Goal: Transaction & Acquisition: Book appointment/travel/reservation

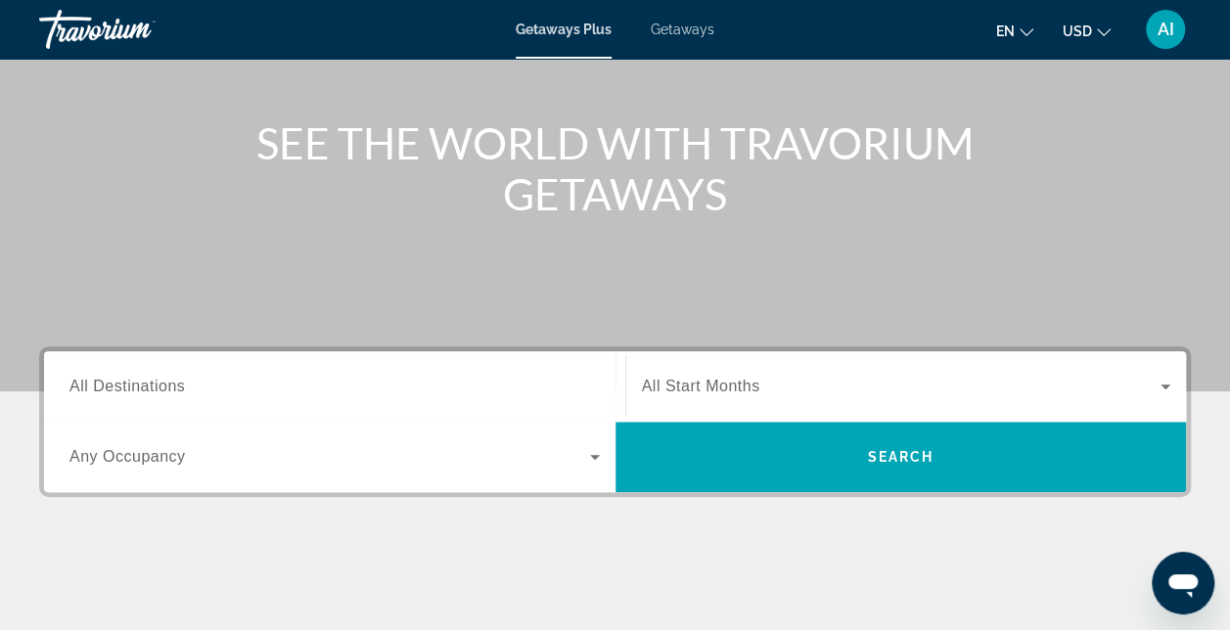
click at [84, 378] on span "All Destinations" at bounding box center [126, 386] width 115 height 17
click at [84, 378] on input "Destination All Destinations" at bounding box center [334, 387] width 530 height 23
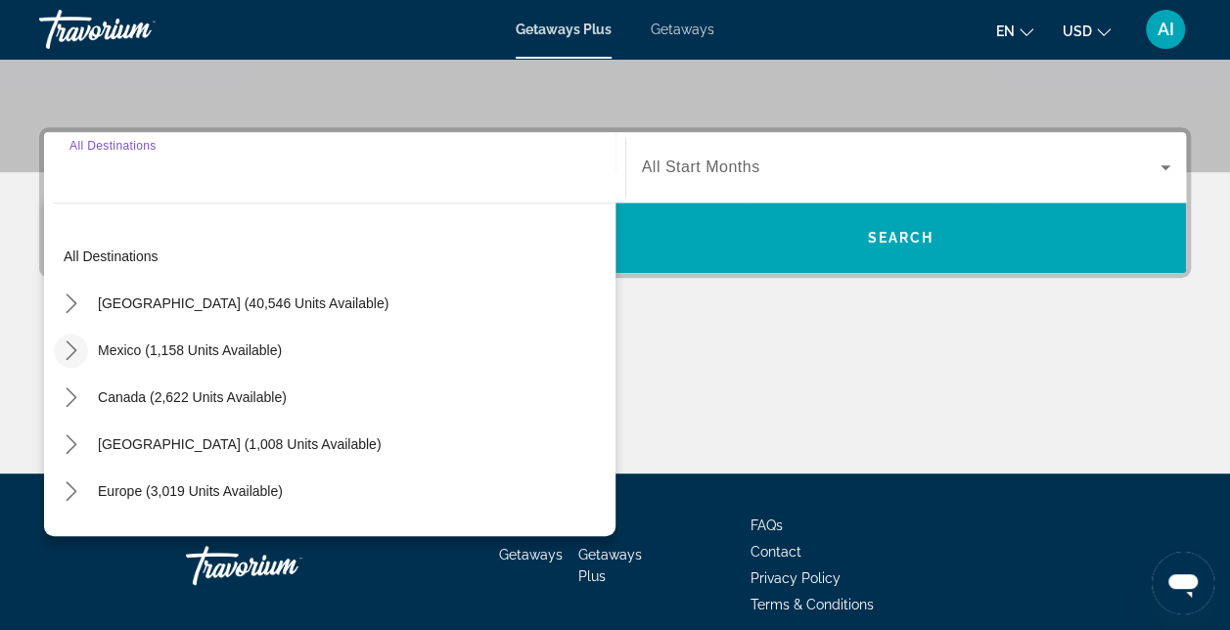
scroll to position [478, 0]
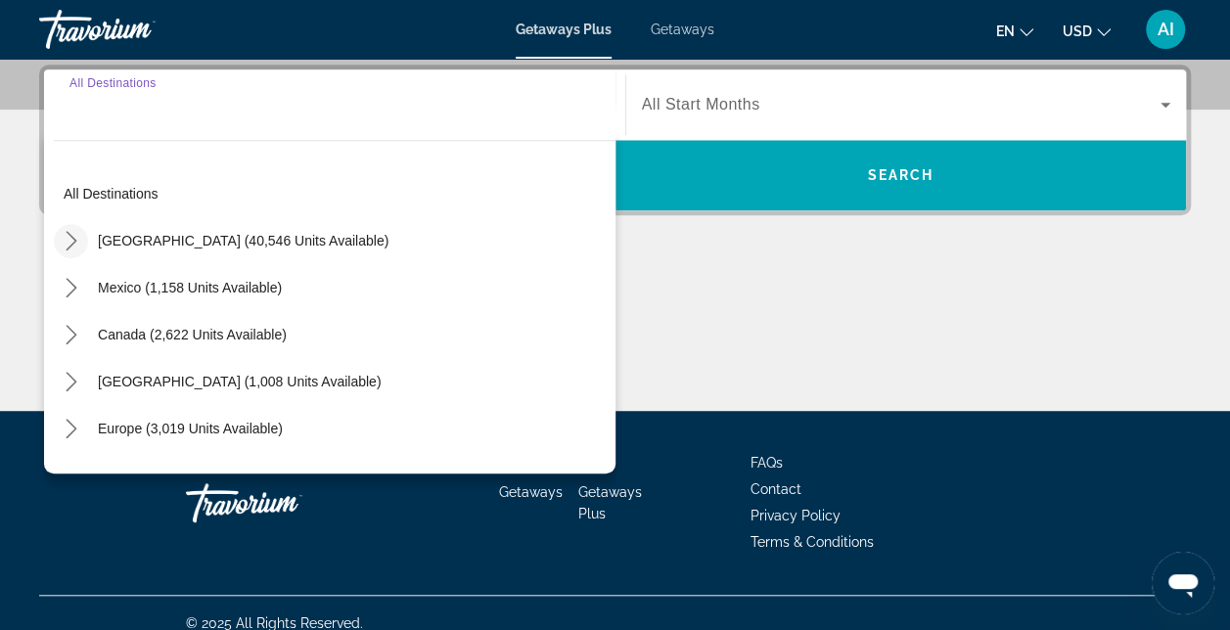
click at [71, 245] on icon "Toggle United States (40,546 units available) submenu" at bounding box center [72, 241] width 20 height 20
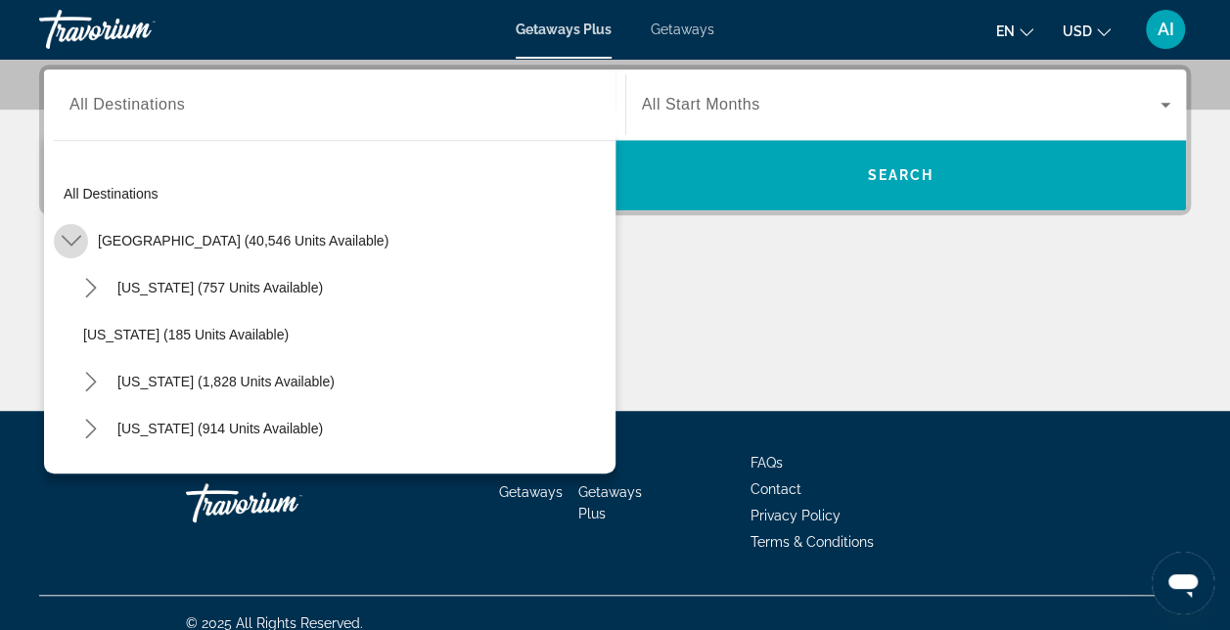
scroll to position [57, 0]
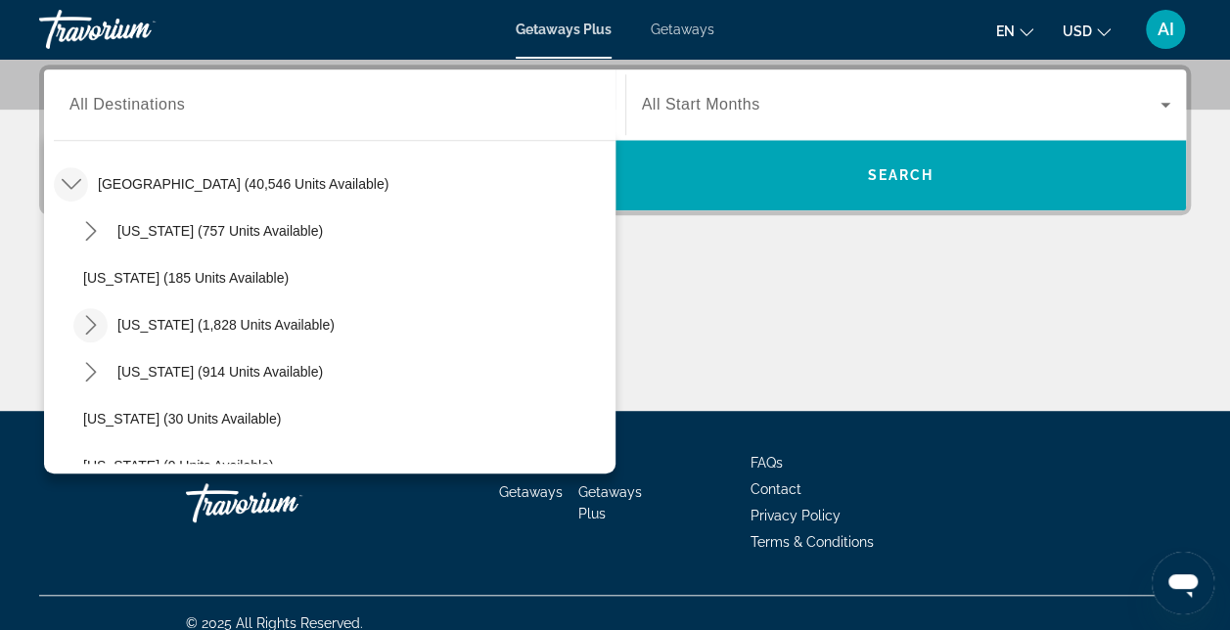
click at [87, 321] on icon "Toggle California (1,828 units available) submenu" at bounding box center [91, 325] width 20 height 20
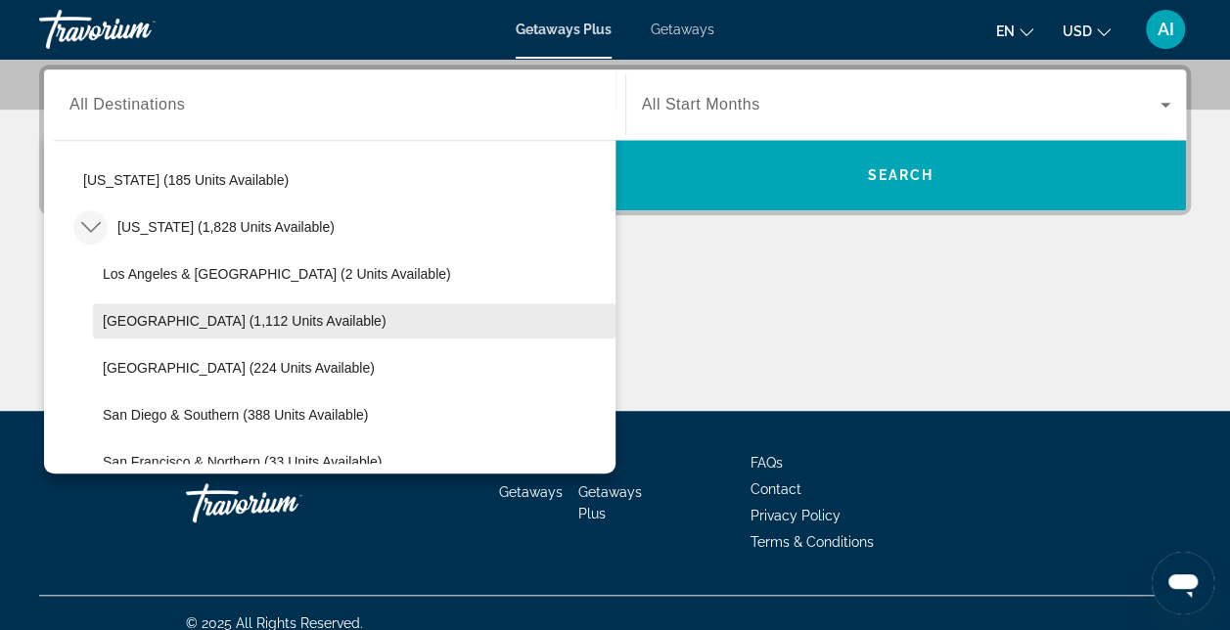
scroll to position [350, 0]
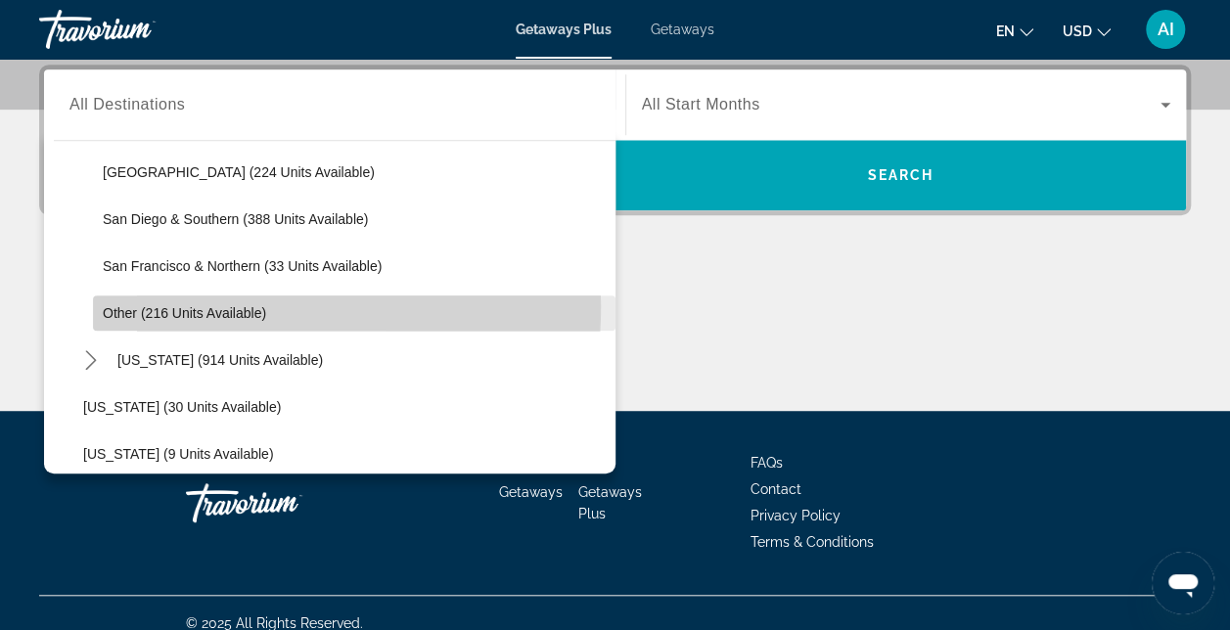
click at [119, 305] on span "Other (216 units available)" at bounding box center [184, 313] width 163 height 16
type input "**********"
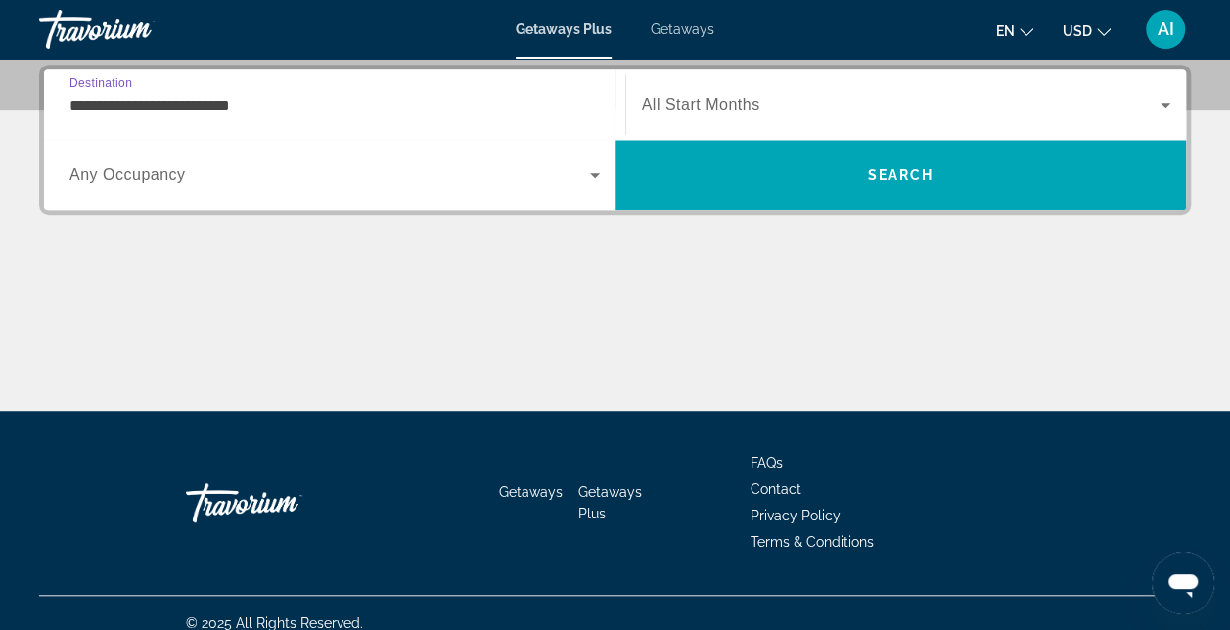
click at [589, 177] on icon "Search widget" at bounding box center [594, 174] width 23 height 23
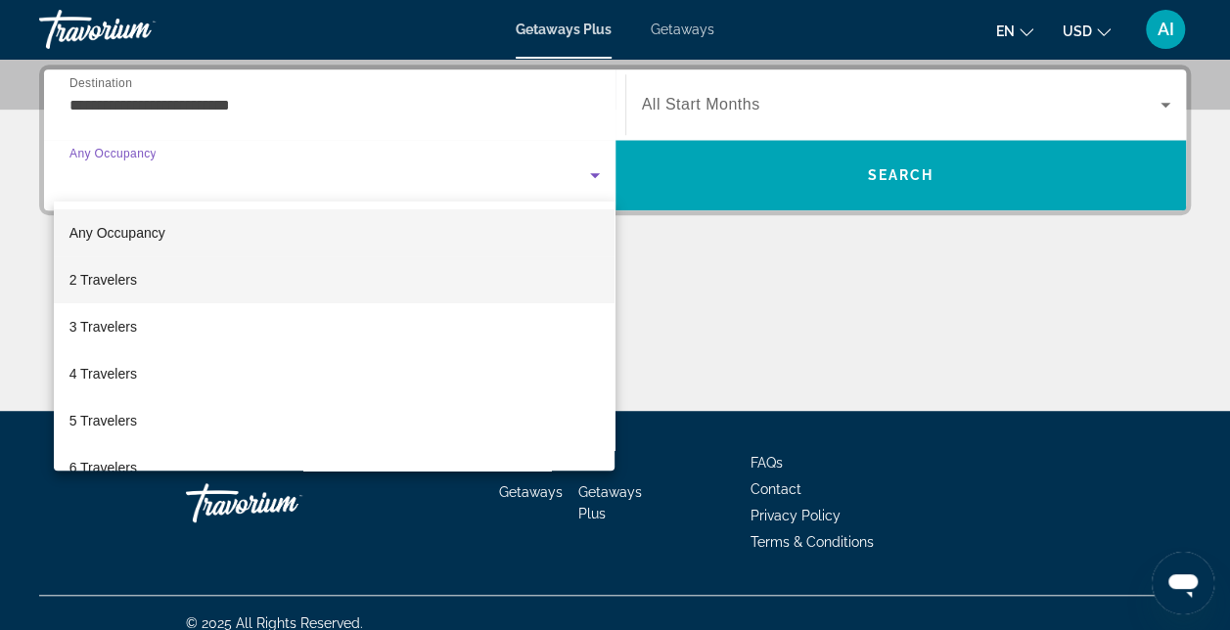
click at [201, 291] on mat-option "2 Travelers" at bounding box center [335, 279] width 562 height 47
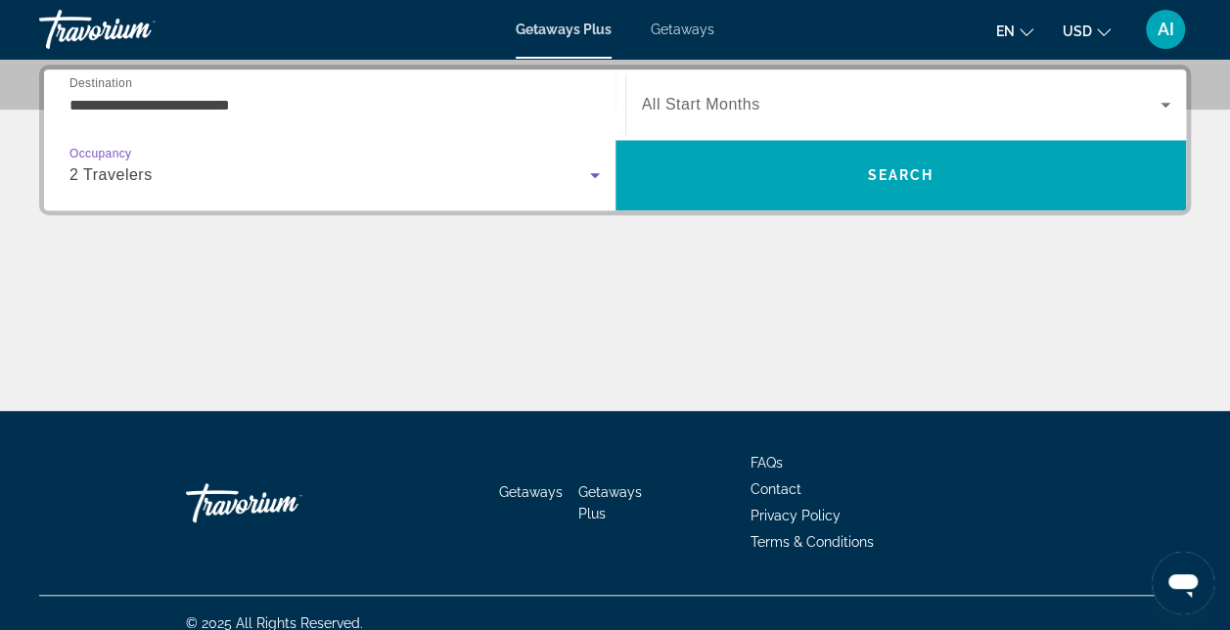
click at [1150, 99] on span "Search widget" at bounding box center [902, 104] width 520 height 23
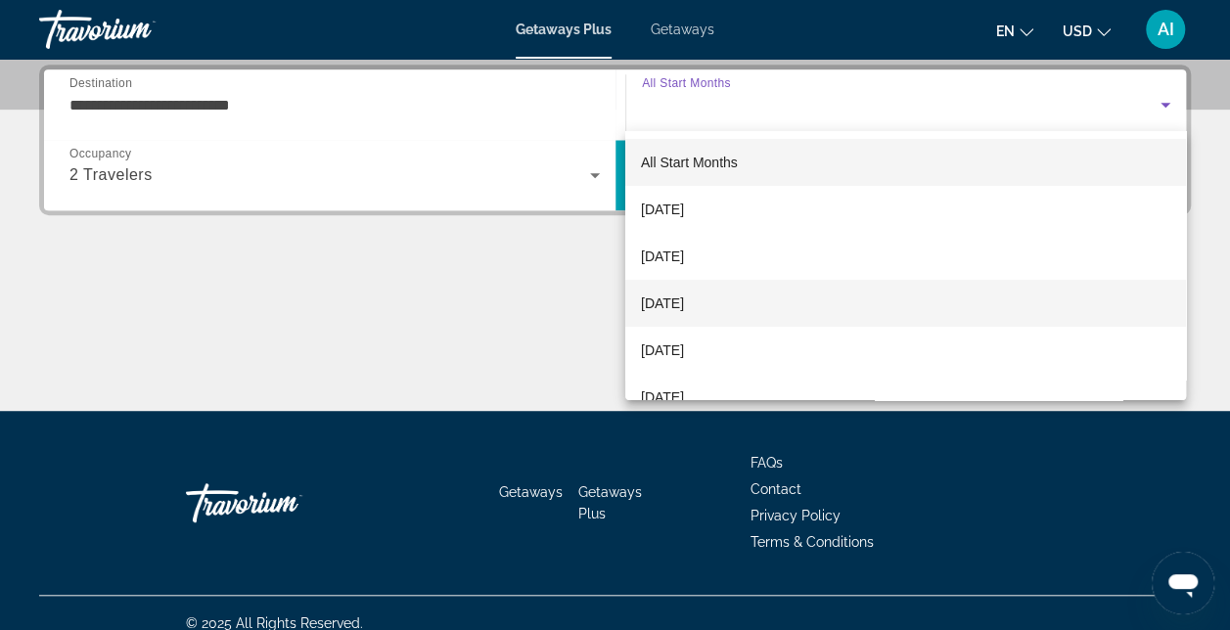
scroll to position [98, 0]
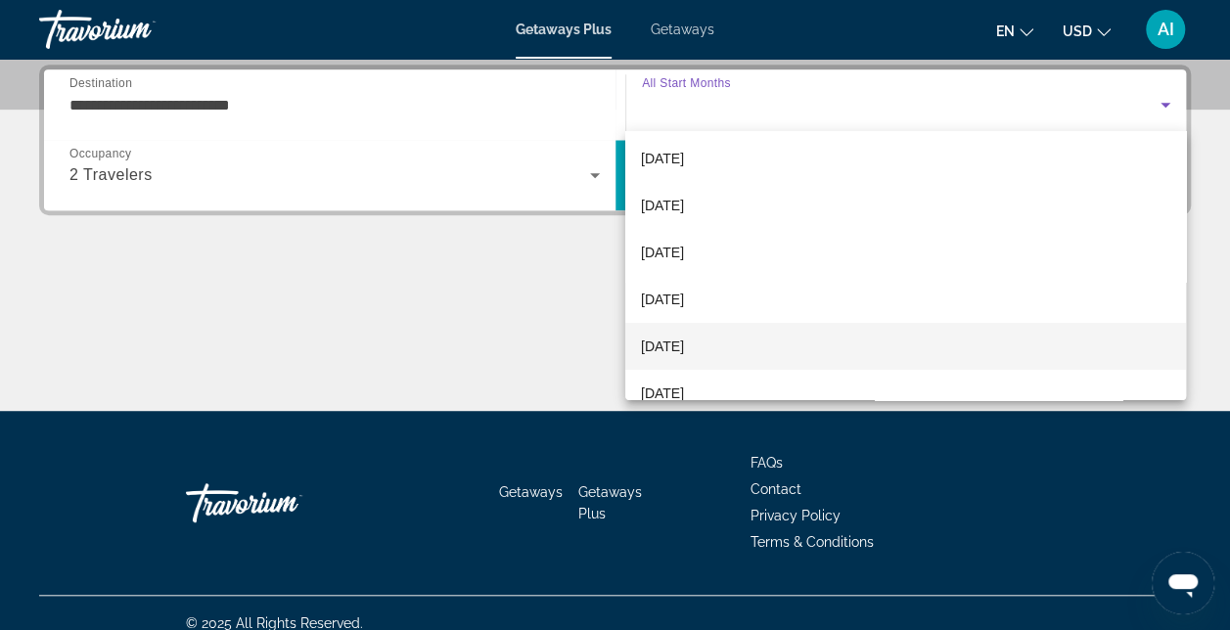
click at [684, 343] on span "March 2026" at bounding box center [662, 346] width 43 height 23
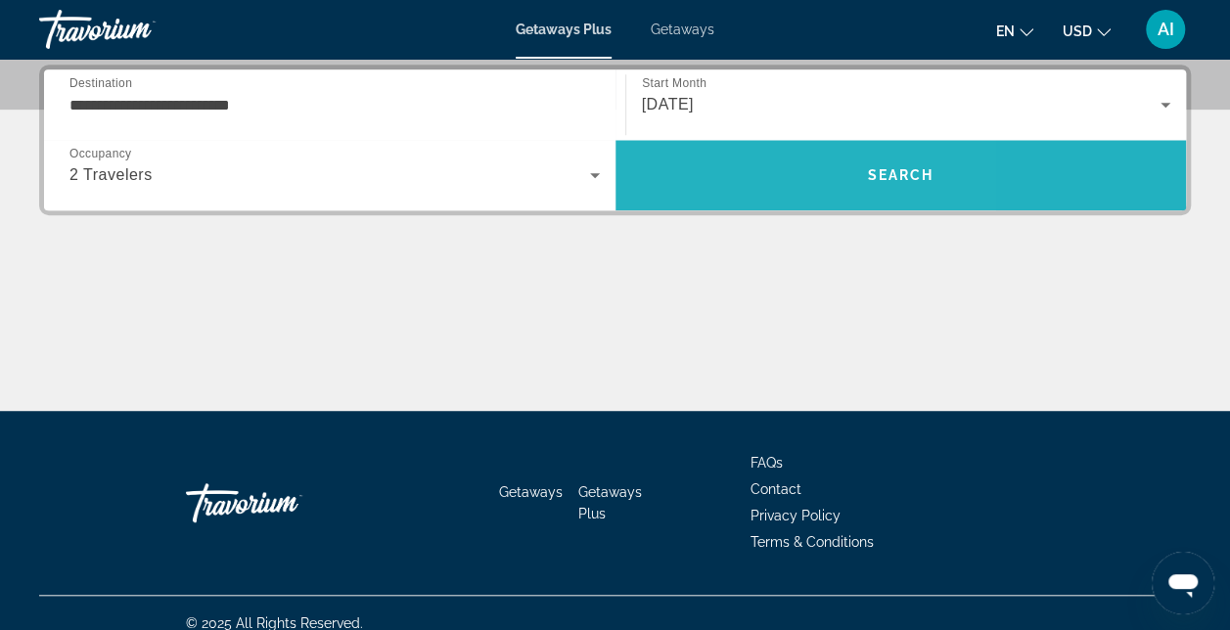
click at [718, 172] on span "Search" at bounding box center [901, 175] width 571 height 47
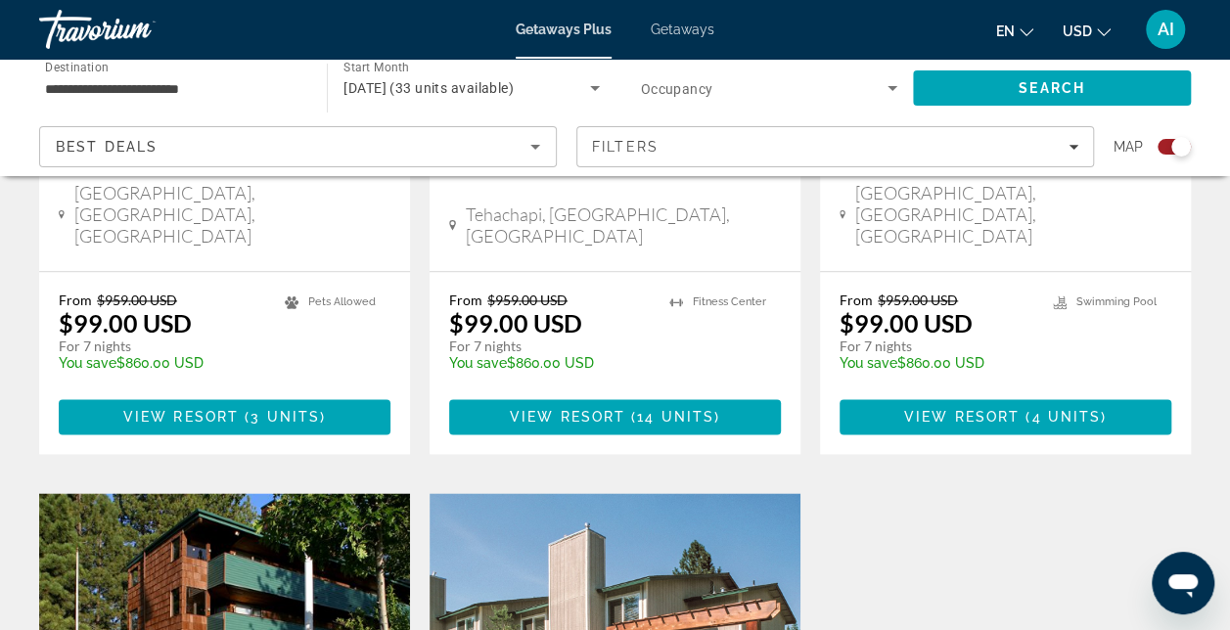
scroll to position [851, 0]
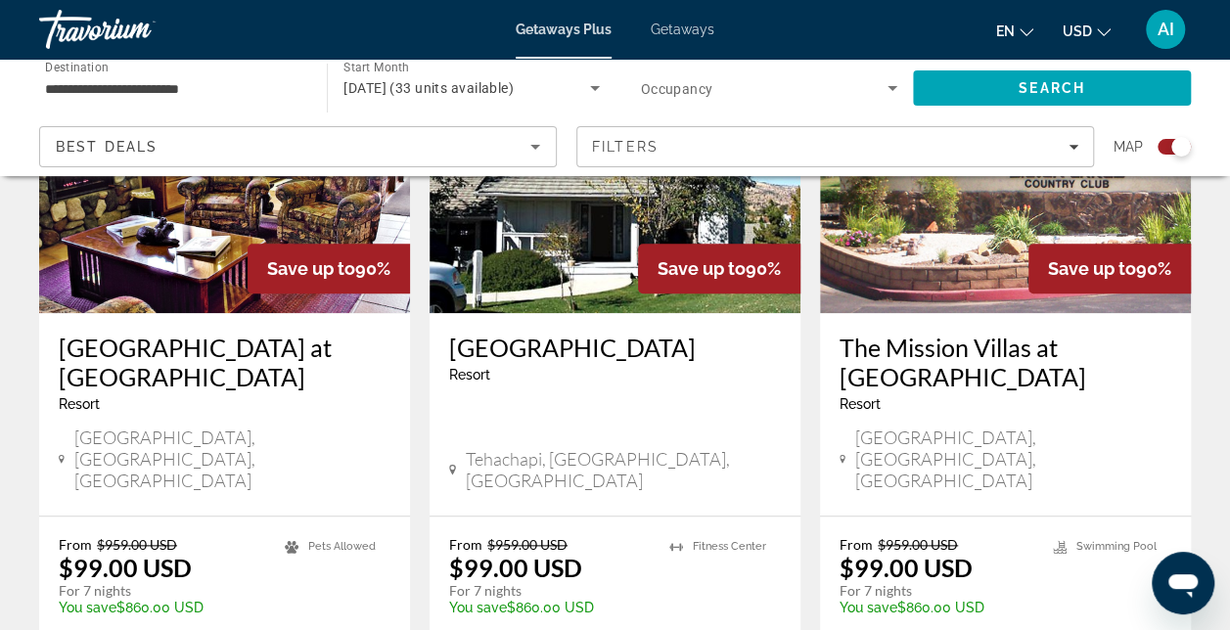
click at [151, 273] on img "Main content" at bounding box center [224, 156] width 371 height 313
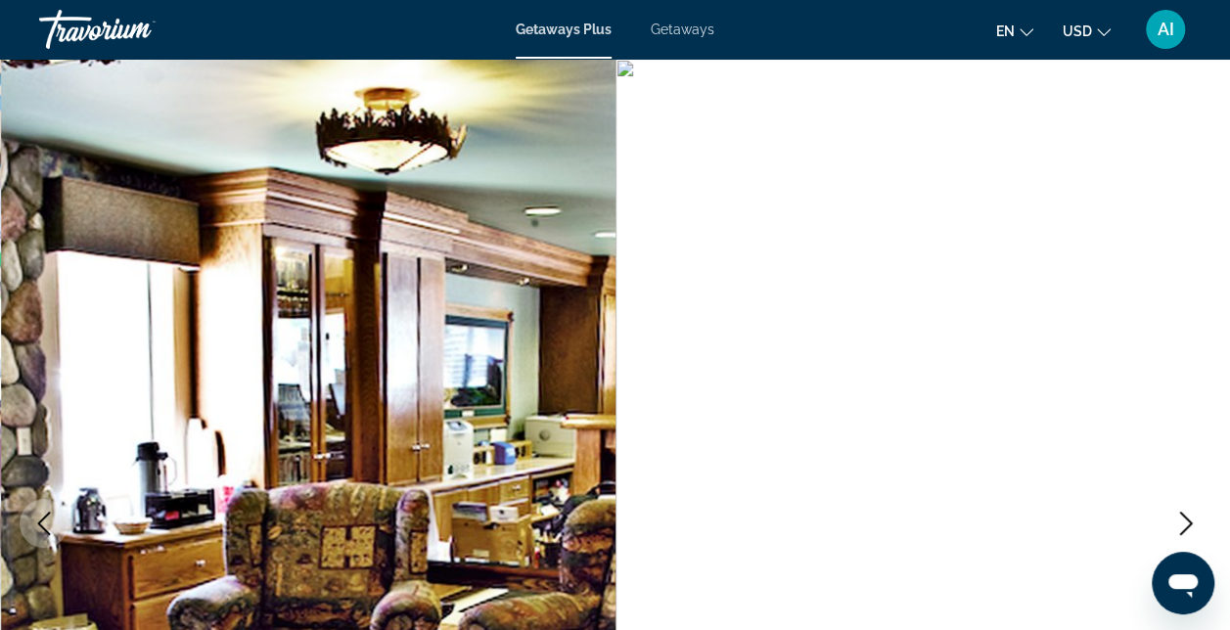
click at [1180, 517] on icon "Next image" at bounding box center [1185, 523] width 23 height 23
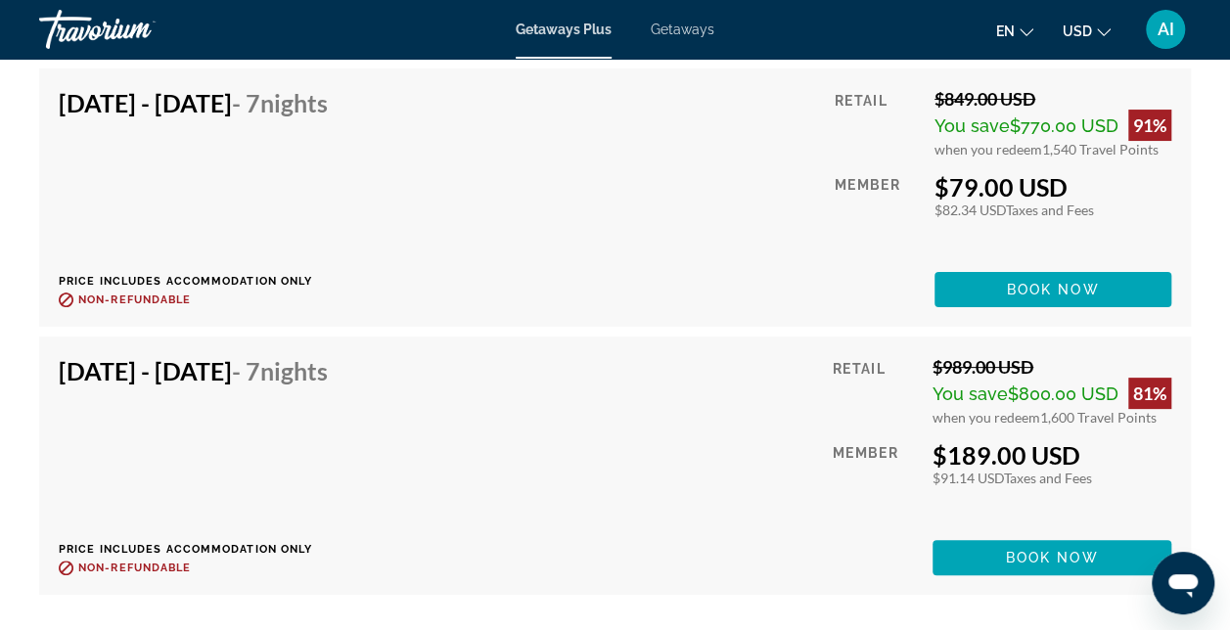
scroll to position [3719, 0]
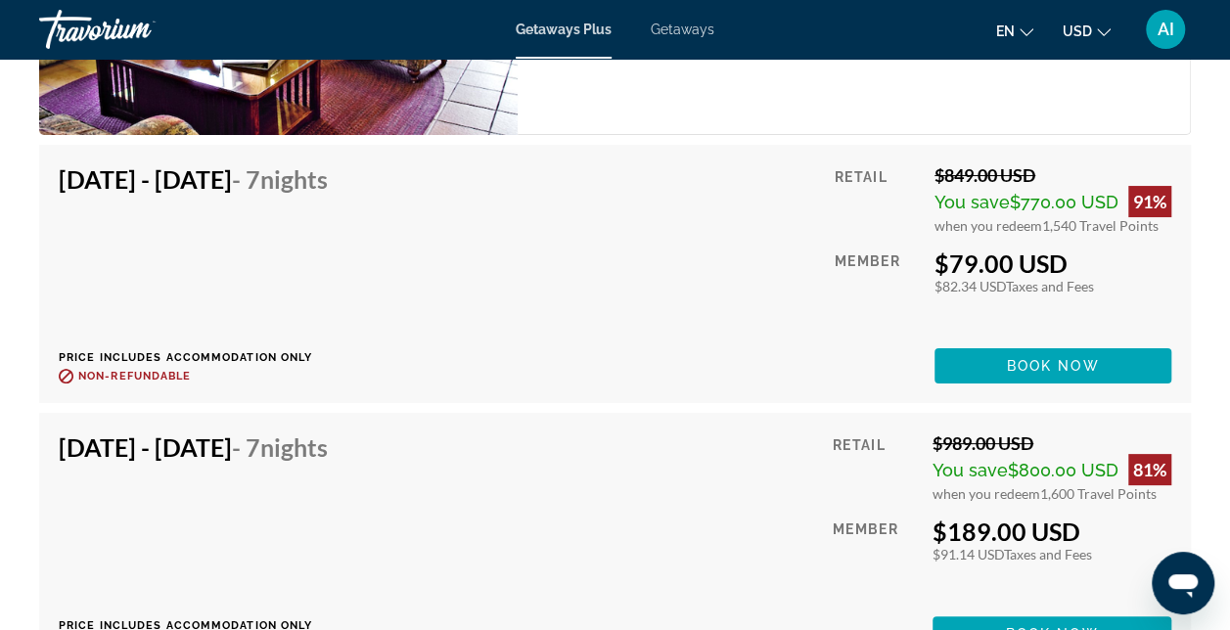
click at [676, 25] on span "Getaways" at bounding box center [683, 30] width 64 height 16
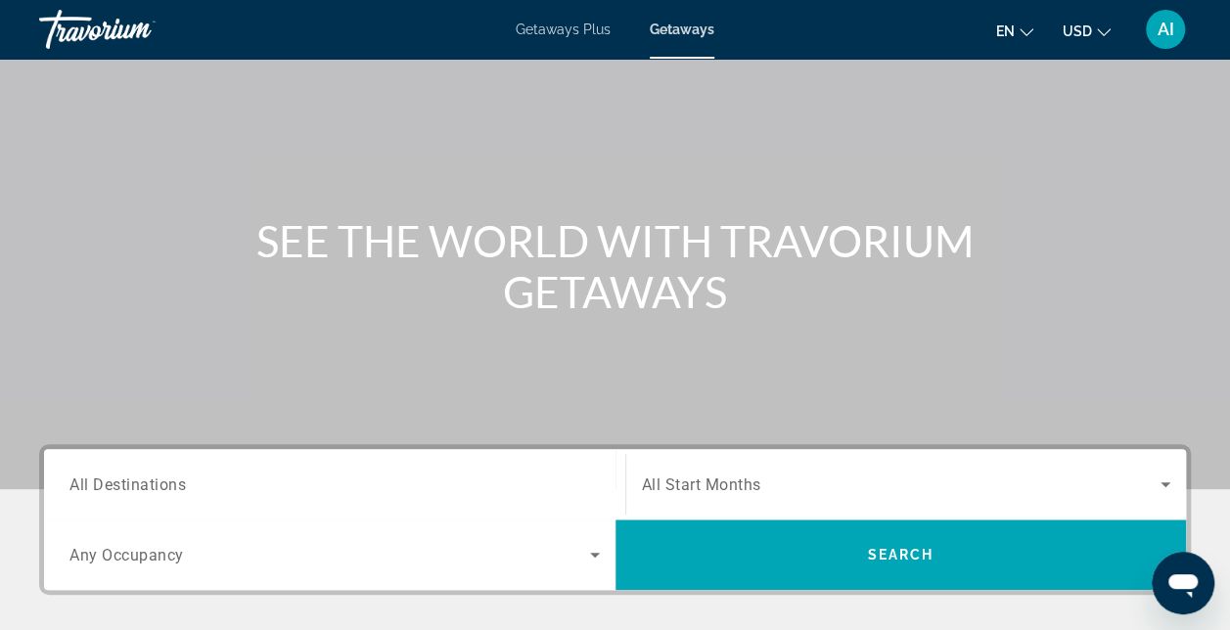
click at [90, 489] on span "All Destinations" at bounding box center [127, 484] width 116 height 19
click at [90, 489] on input "Destination All Destinations" at bounding box center [334, 485] width 530 height 23
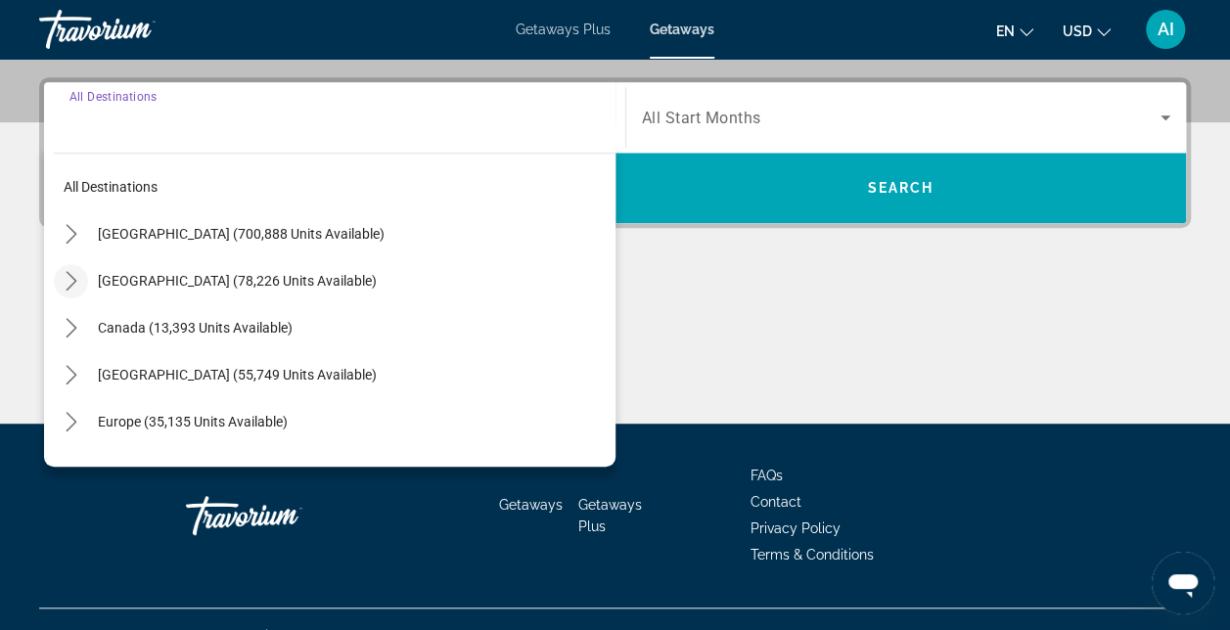
scroll to position [478, 0]
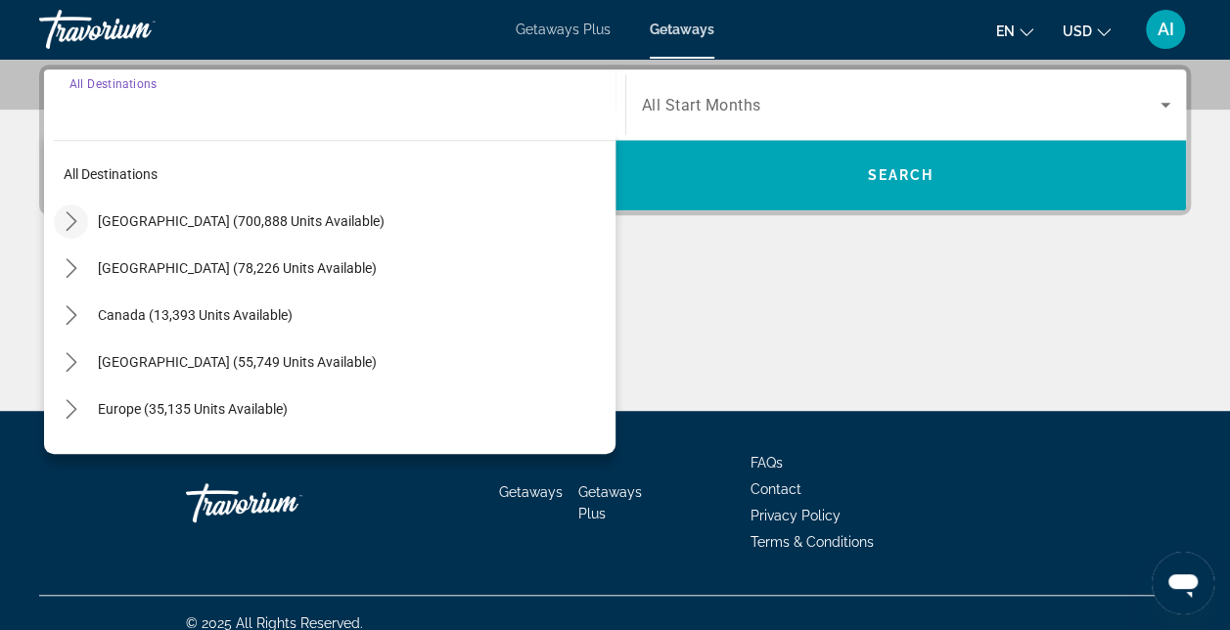
click at [74, 219] on icon "Toggle United States (700,888 units available) submenu" at bounding box center [71, 221] width 11 height 20
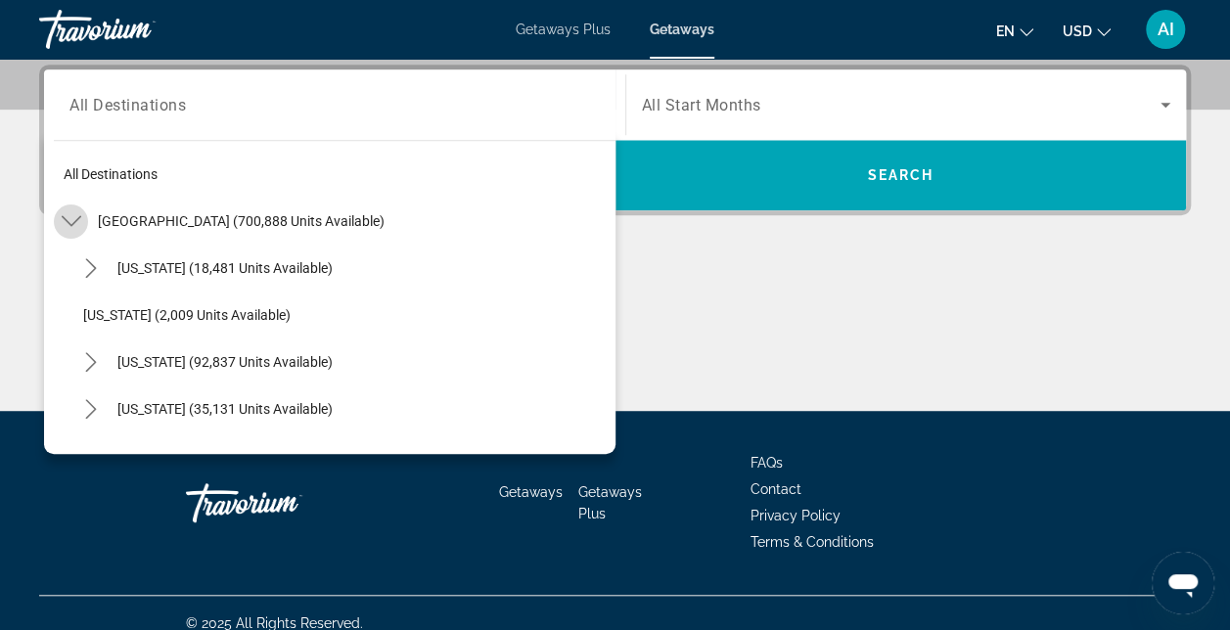
scroll to position [57, 0]
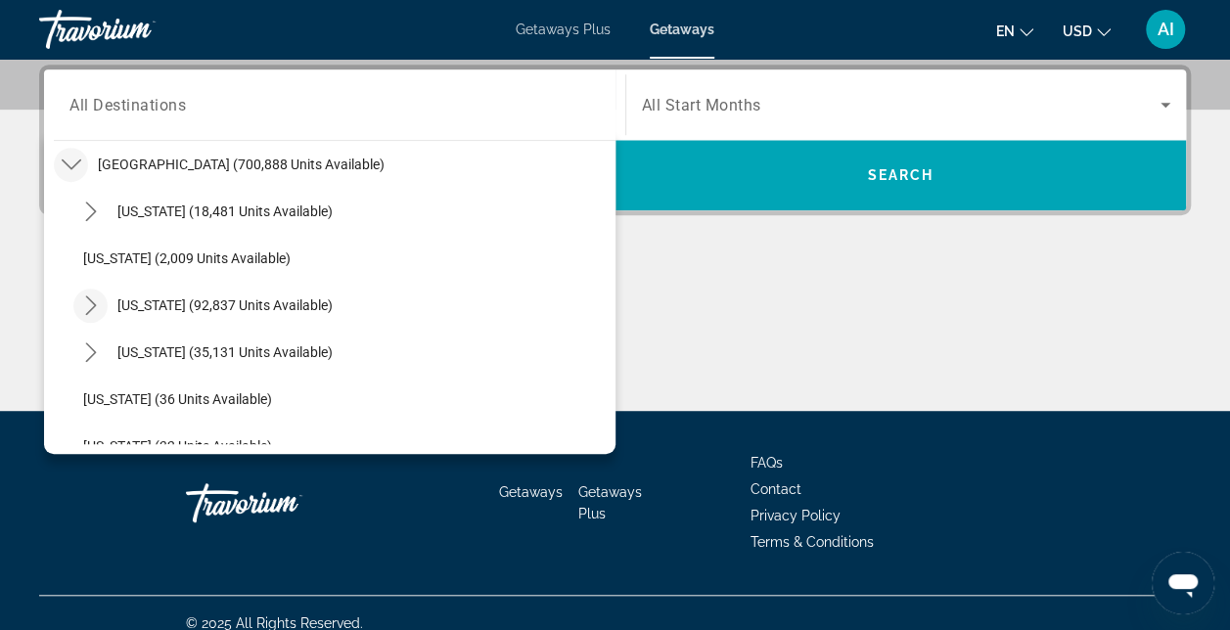
click at [90, 301] on icon "Toggle California (92,837 units available) submenu" at bounding box center [91, 306] width 20 height 20
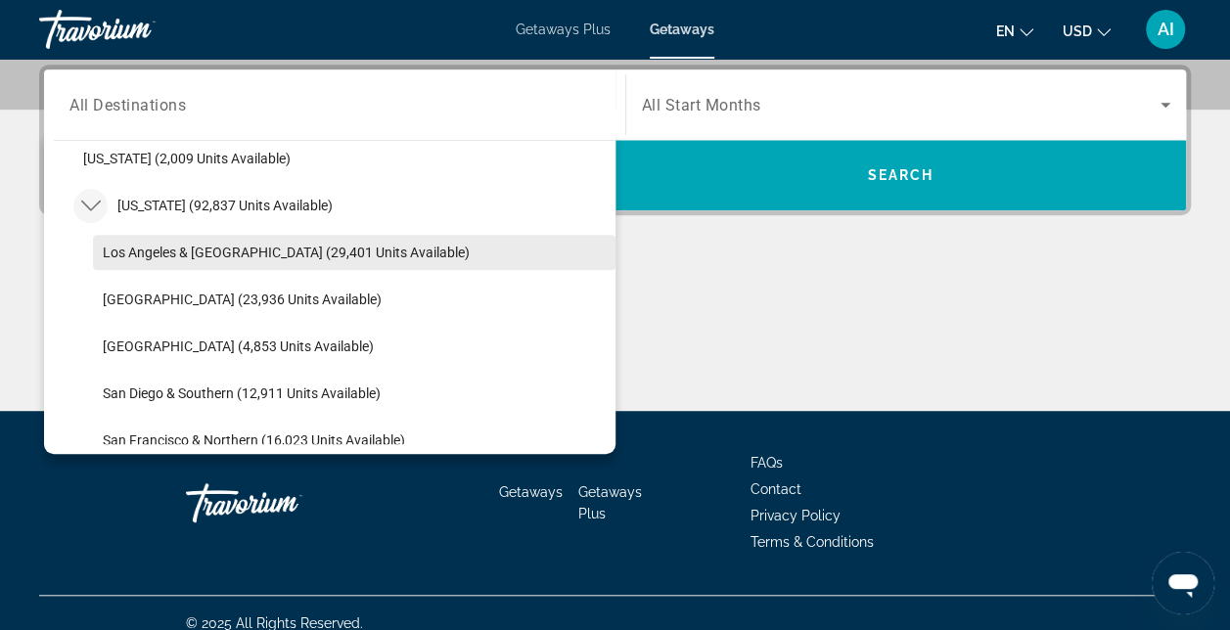
scroll to position [252, 0]
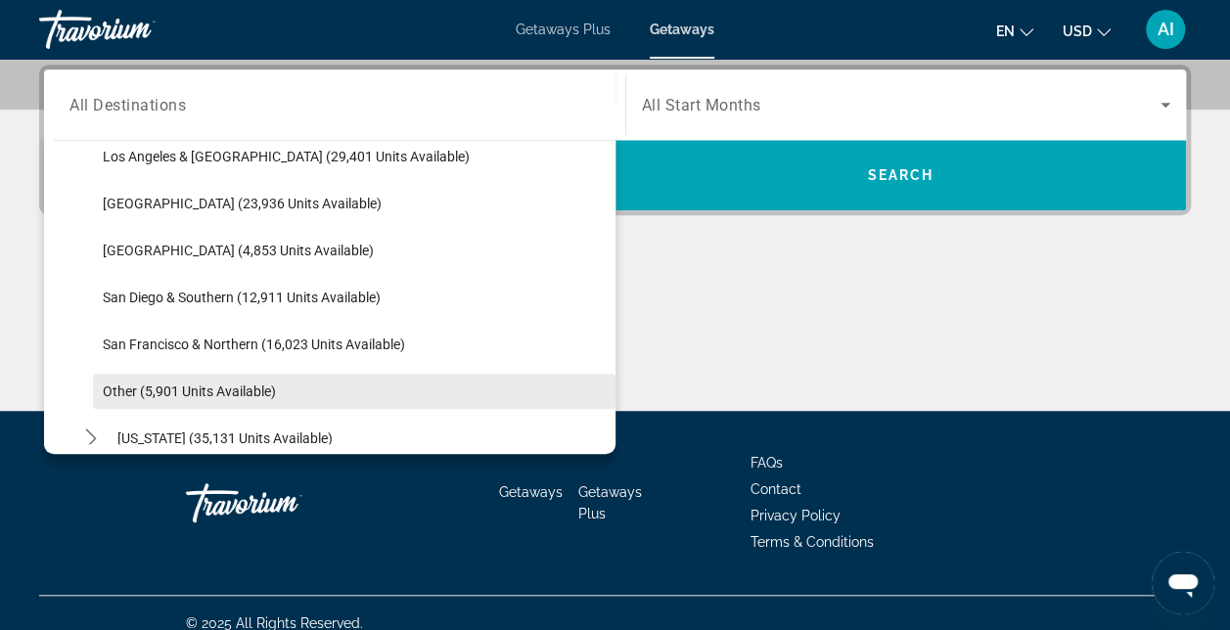
click at [130, 386] on span "Other (5,901 units available)" at bounding box center [189, 392] width 173 height 16
type input "**********"
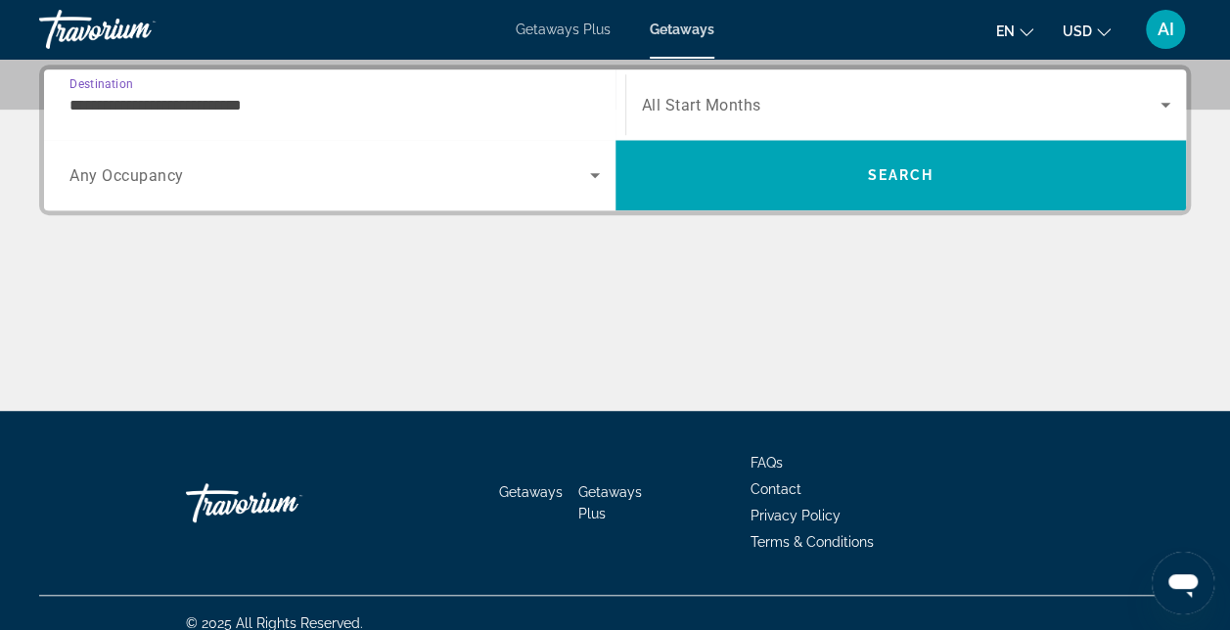
click at [591, 174] on icon "Search widget" at bounding box center [594, 174] width 23 height 23
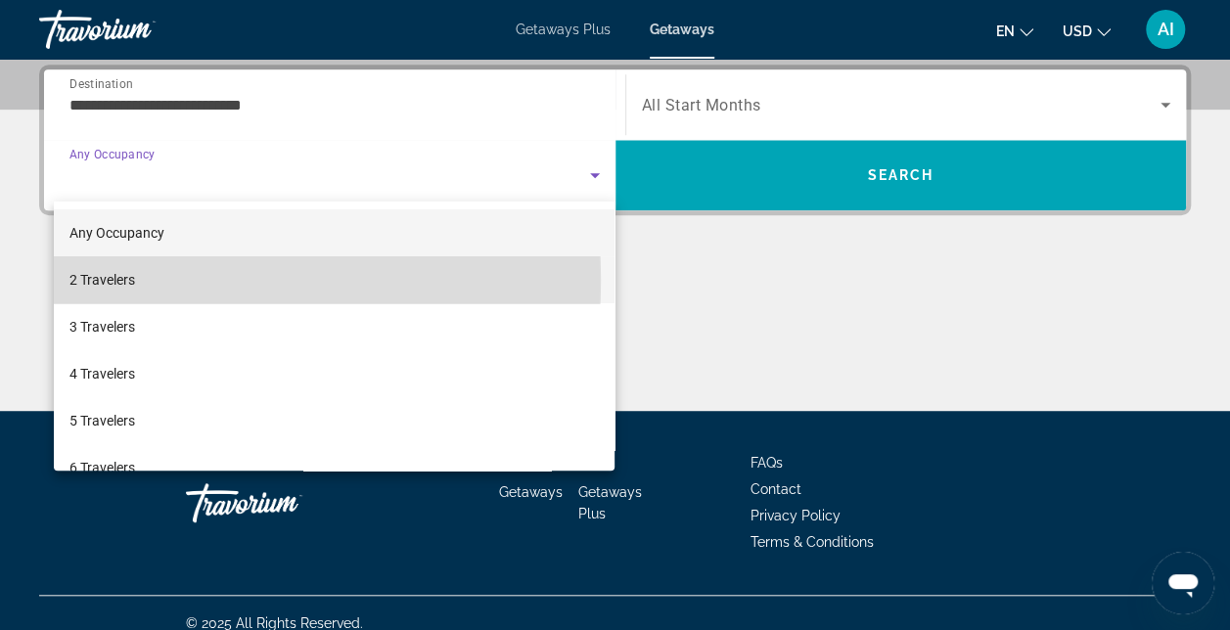
click at [142, 280] on mat-option "2 Travelers" at bounding box center [335, 279] width 562 height 47
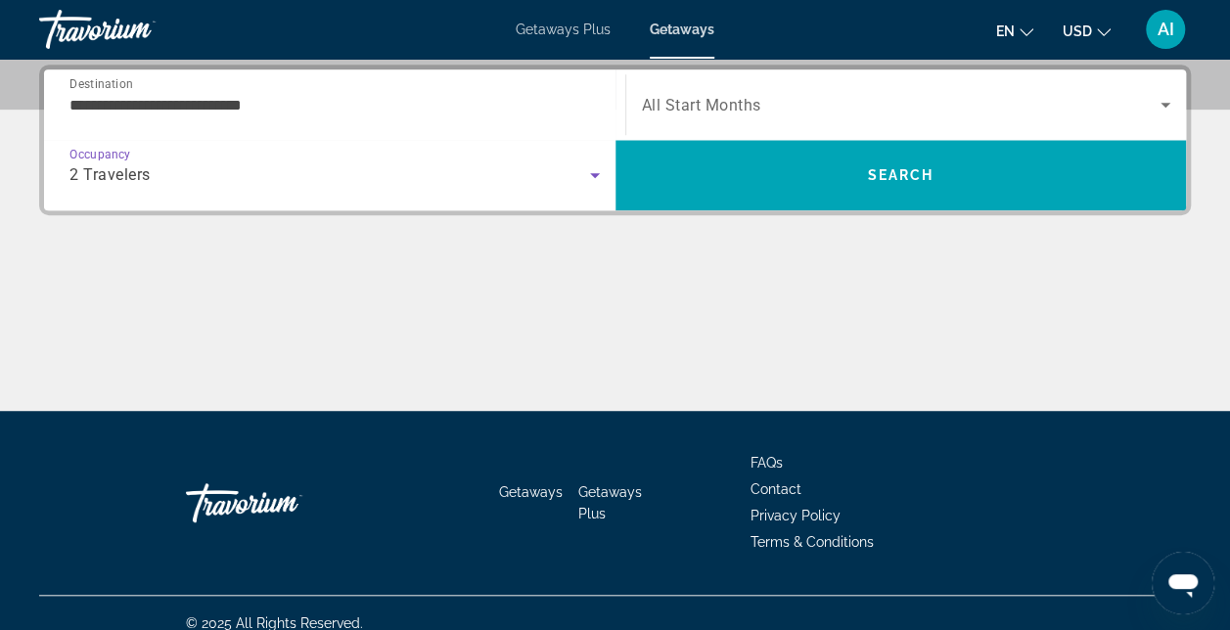
click at [1157, 104] on icon "Search widget" at bounding box center [1165, 104] width 23 height 23
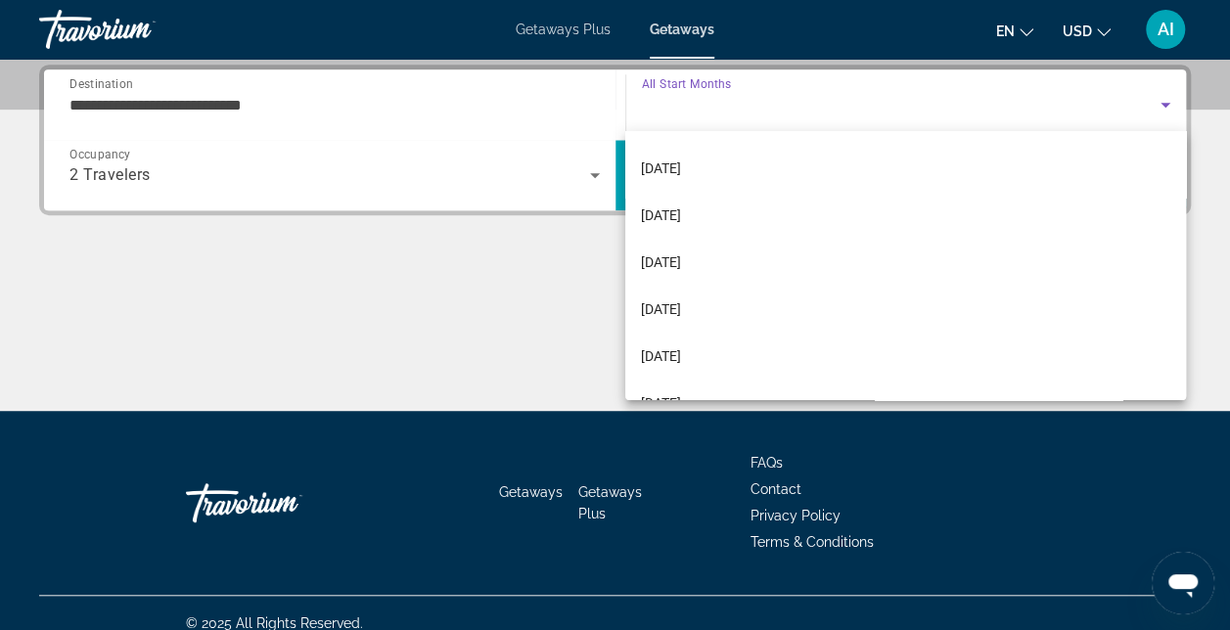
scroll to position [196, 0]
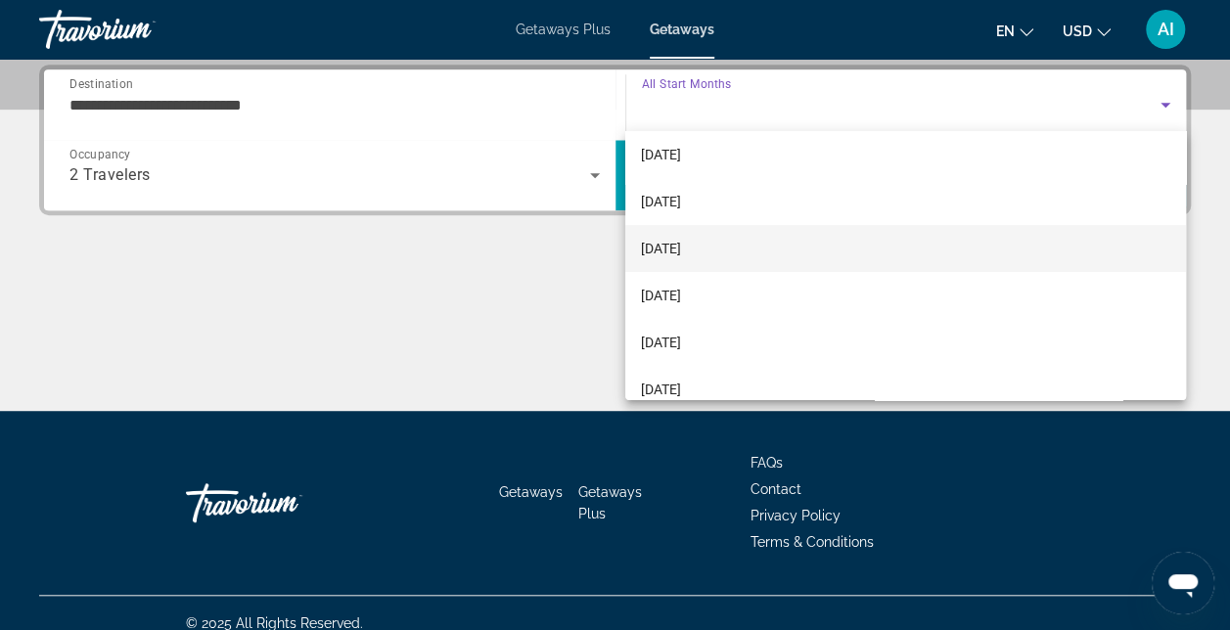
click at [670, 254] on span "March 2026" at bounding box center [661, 248] width 40 height 23
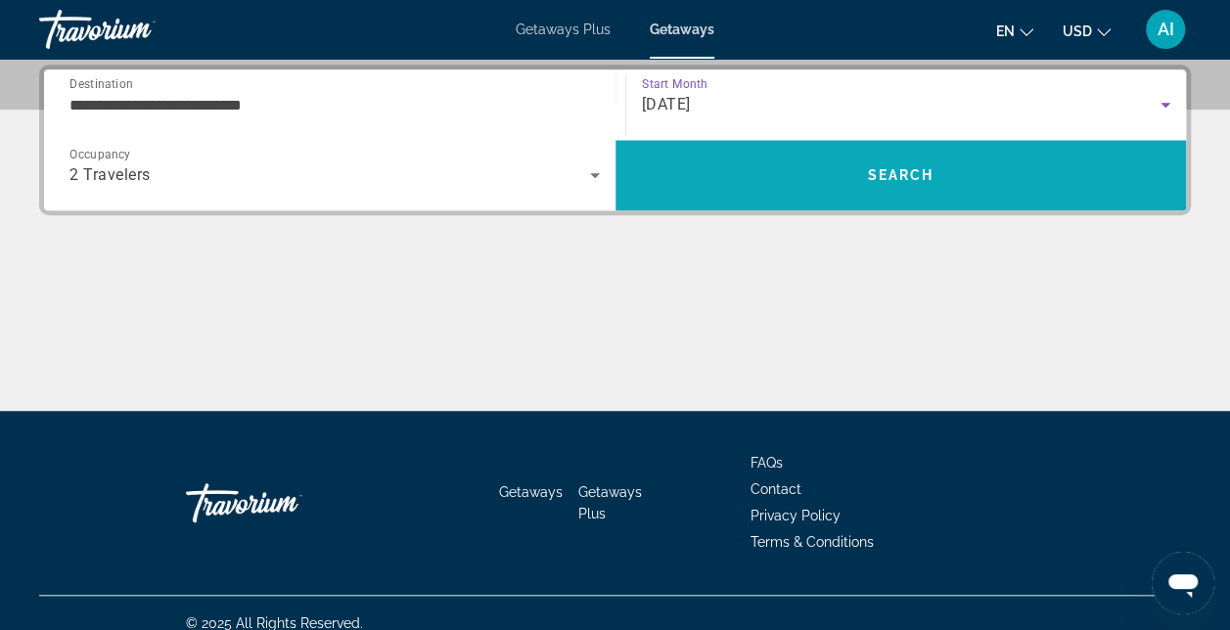
click at [701, 176] on span "Search" at bounding box center [901, 175] width 571 height 47
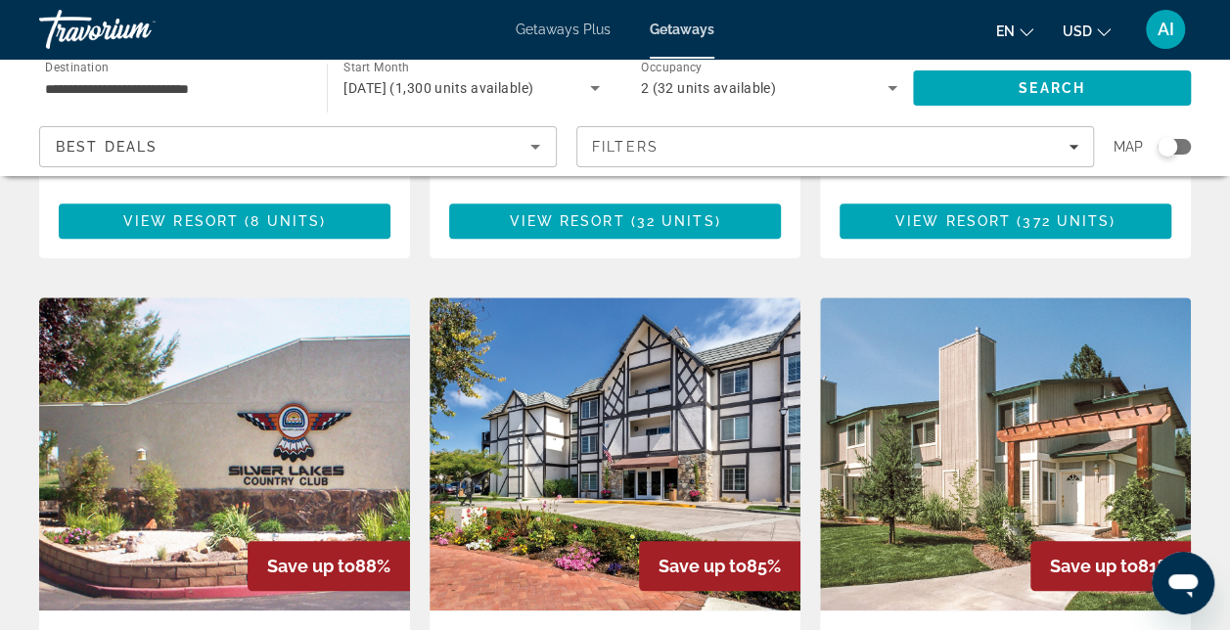
scroll to position [979, 0]
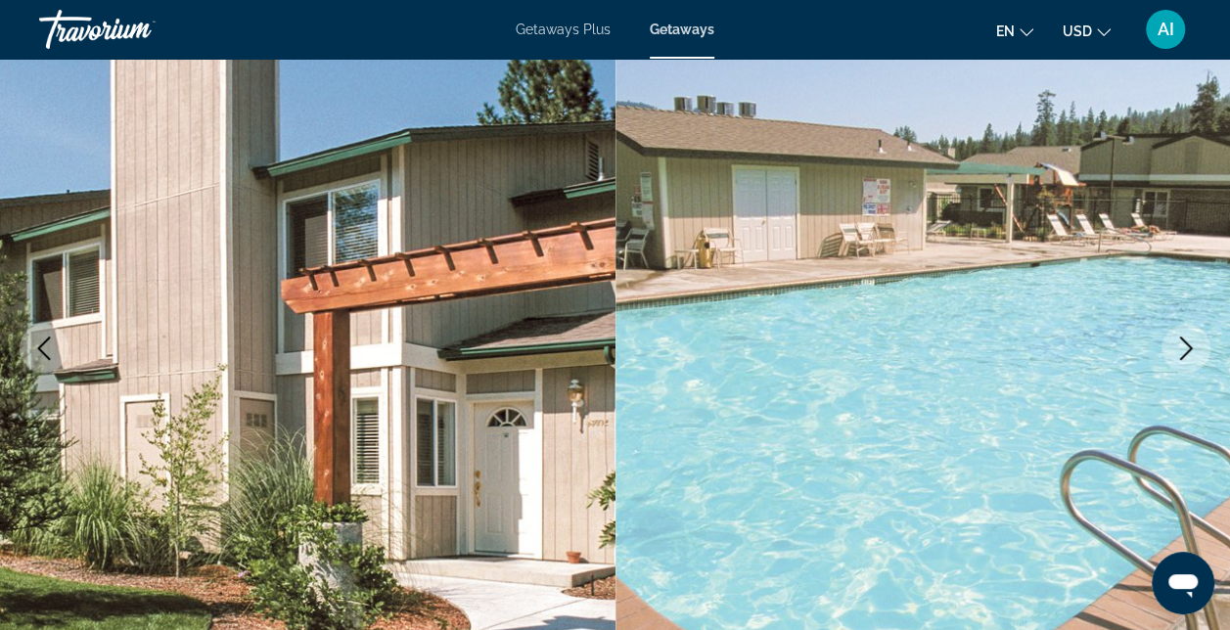
scroll to position [294, 0]
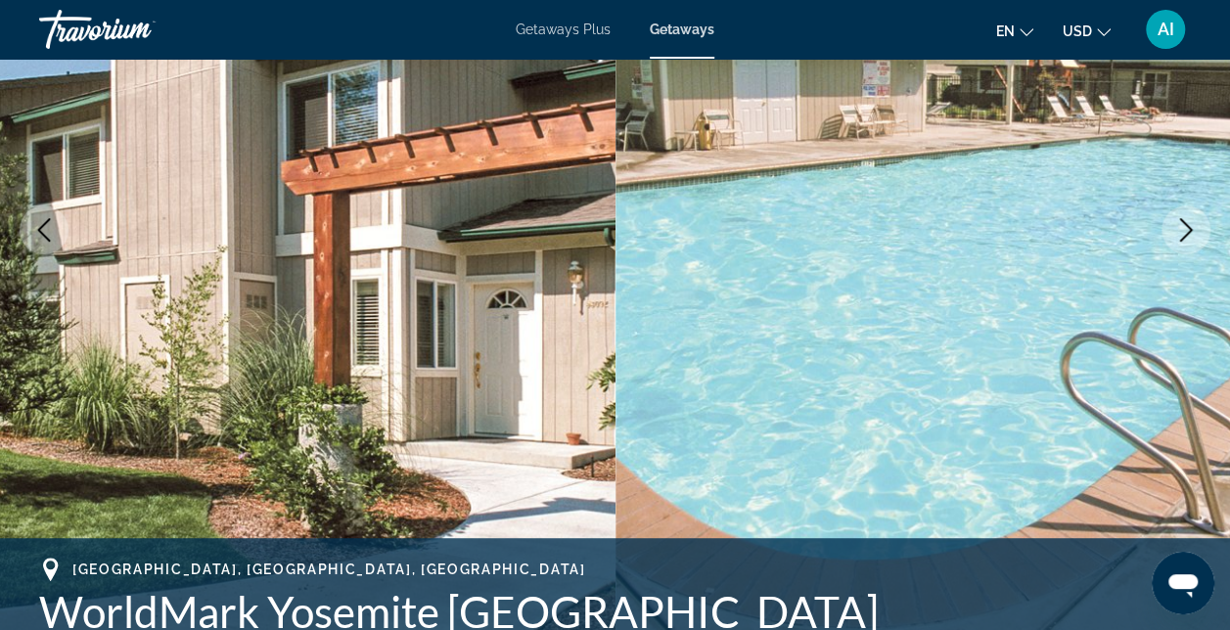
click at [1169, 233] on button "Next image" at bounding box center [1186, 230] width 49 height 49
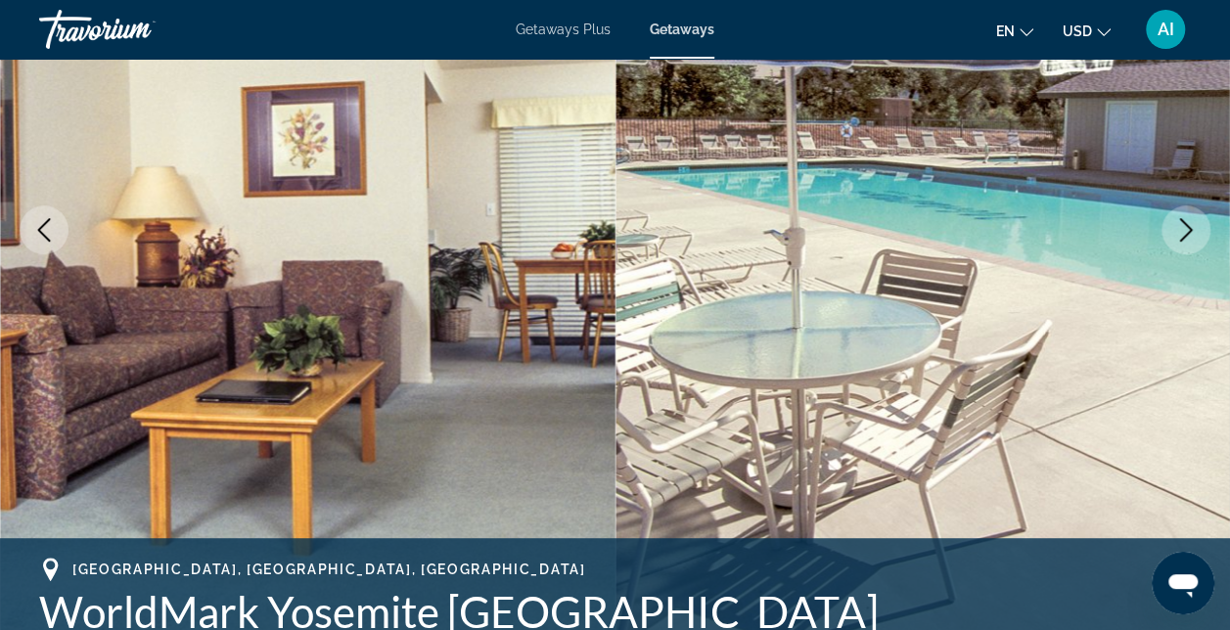
click at [1169, 233] on button "Next image" at bounding box center [1186, 230] width 49 height 49
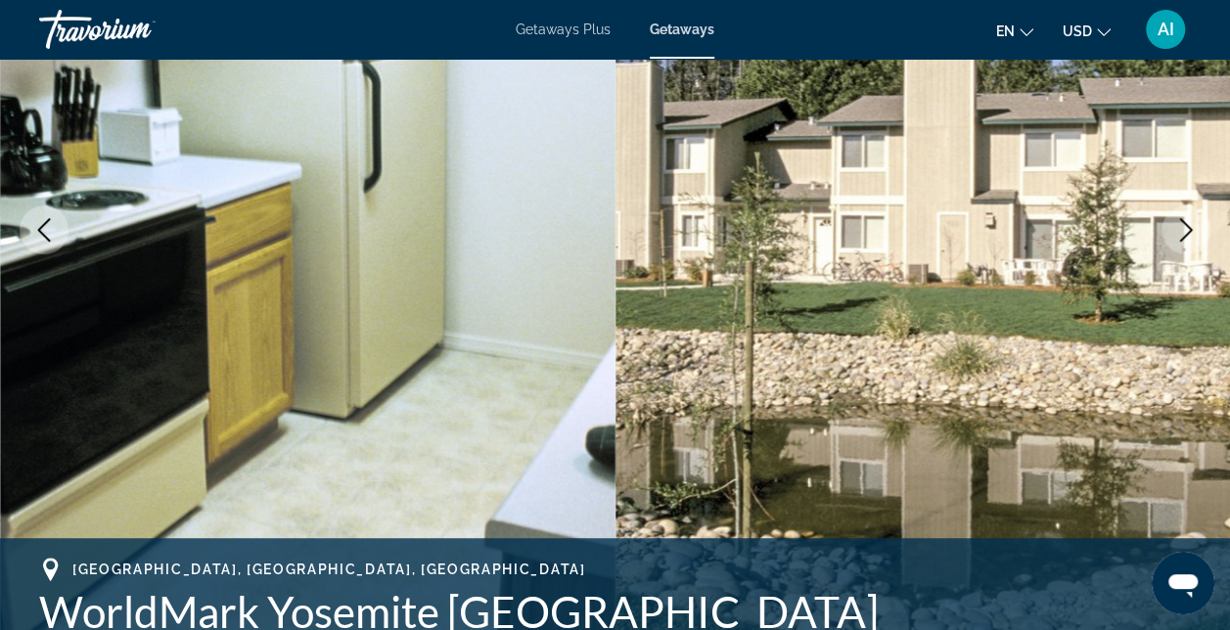
click at [1169, 233] on button "Next image" at bounding box center [1186, 230] width 49 height 49
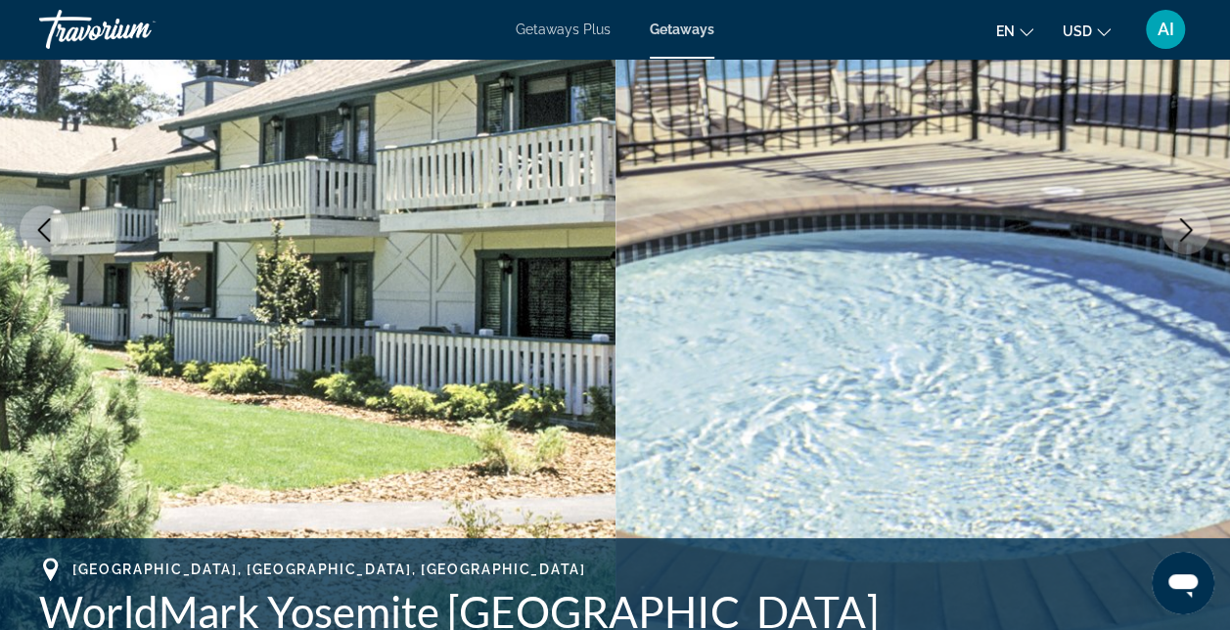
click at [1169, 233] on button "Next image" at bounding box center [1186, 230] width 49 height 49
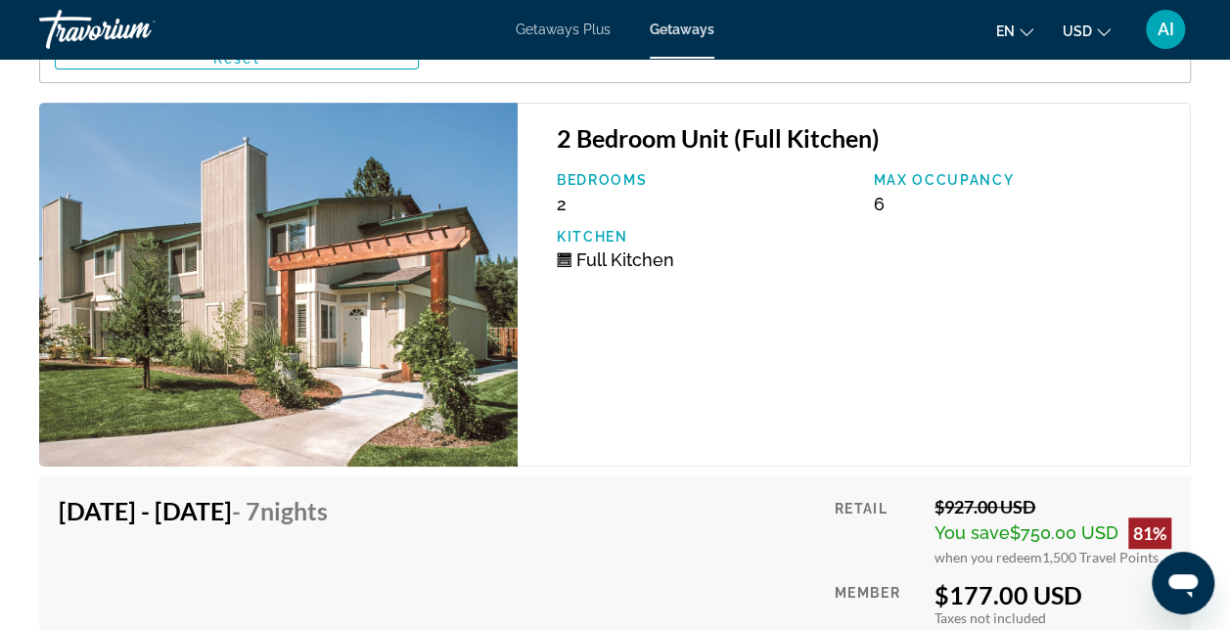
scroll to position [3914, 0]
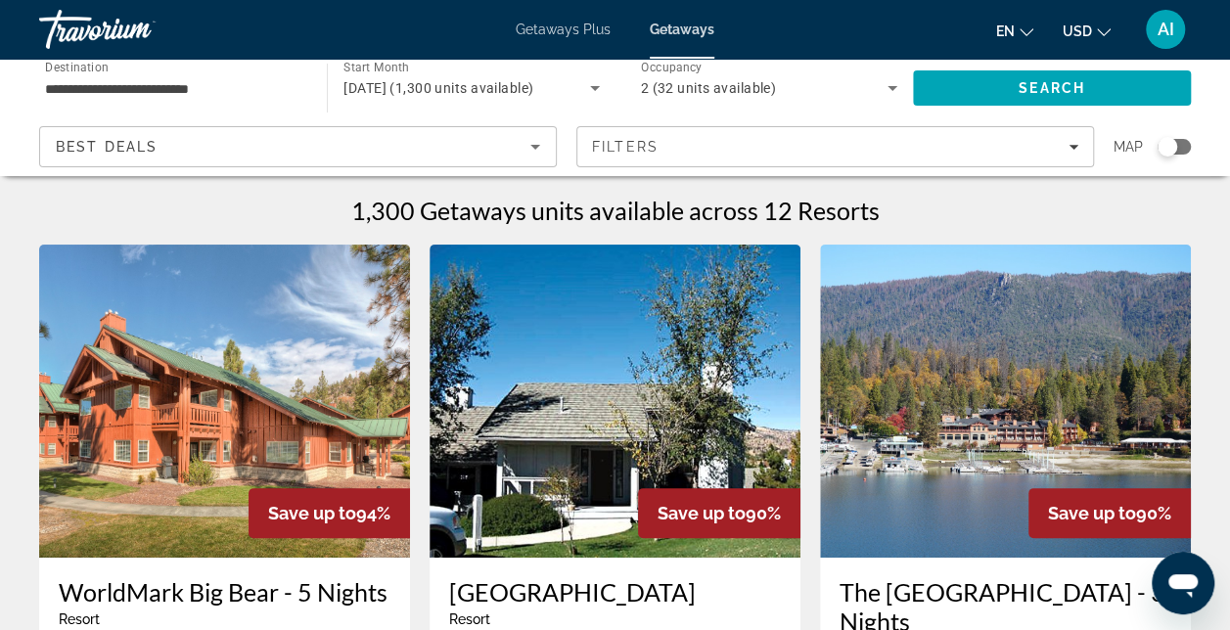
click at [150, 419] on img "Main content" at bounding box center [224, 401] width 371 height 313
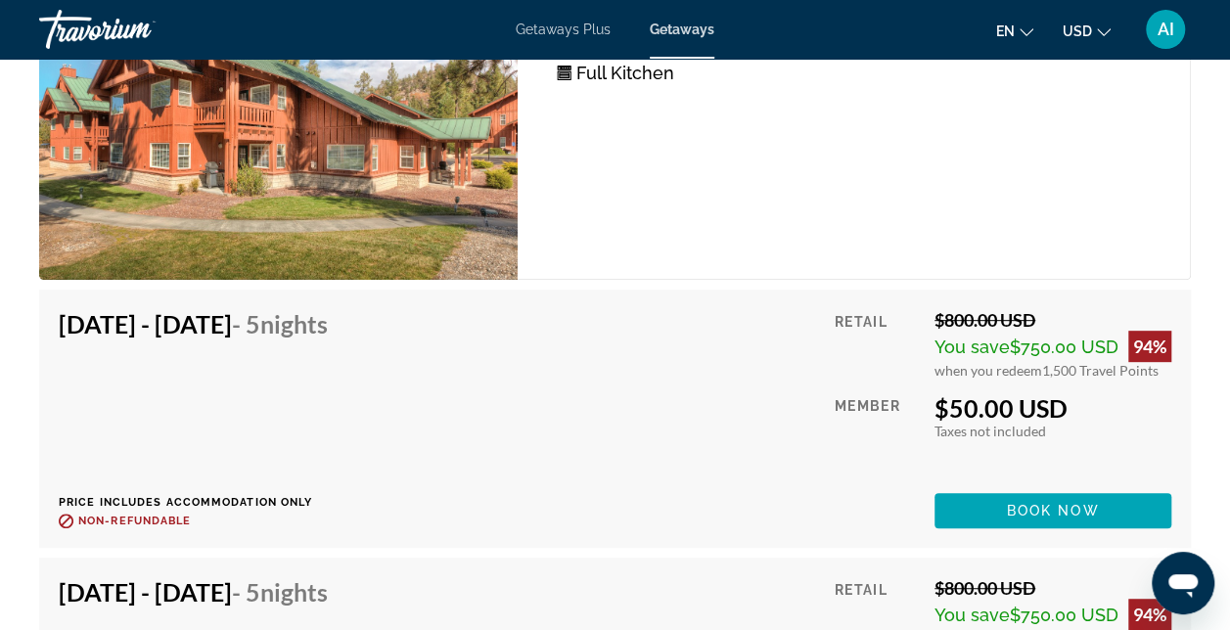
scroll to position [3478, 0]
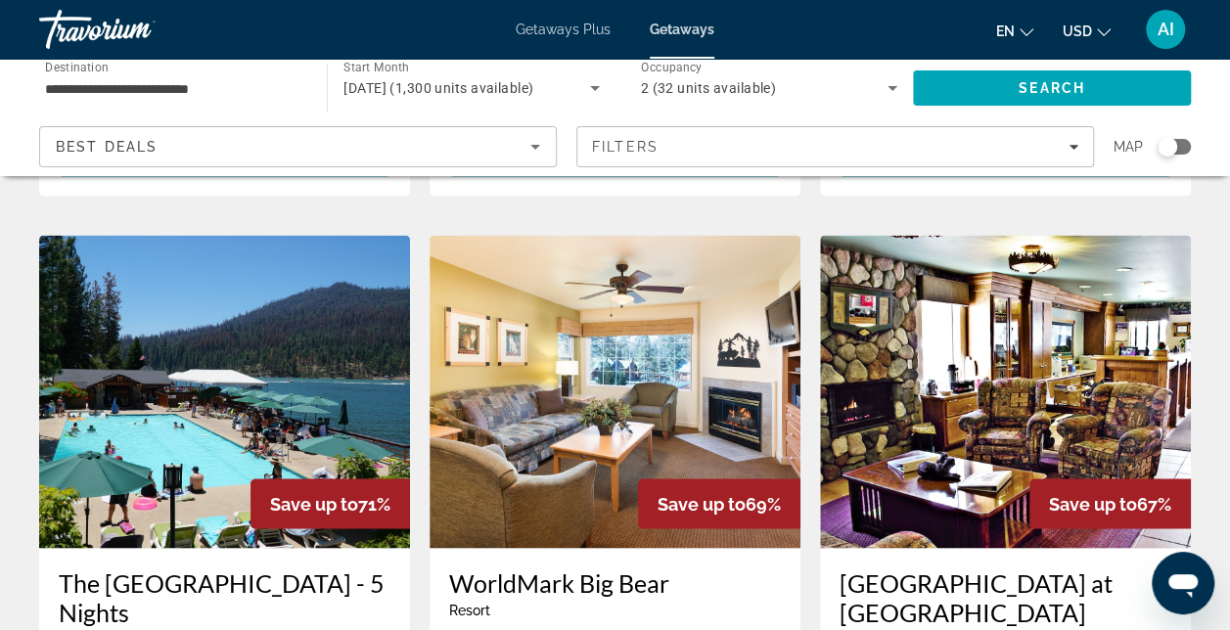
scroll to position [1468, 0]
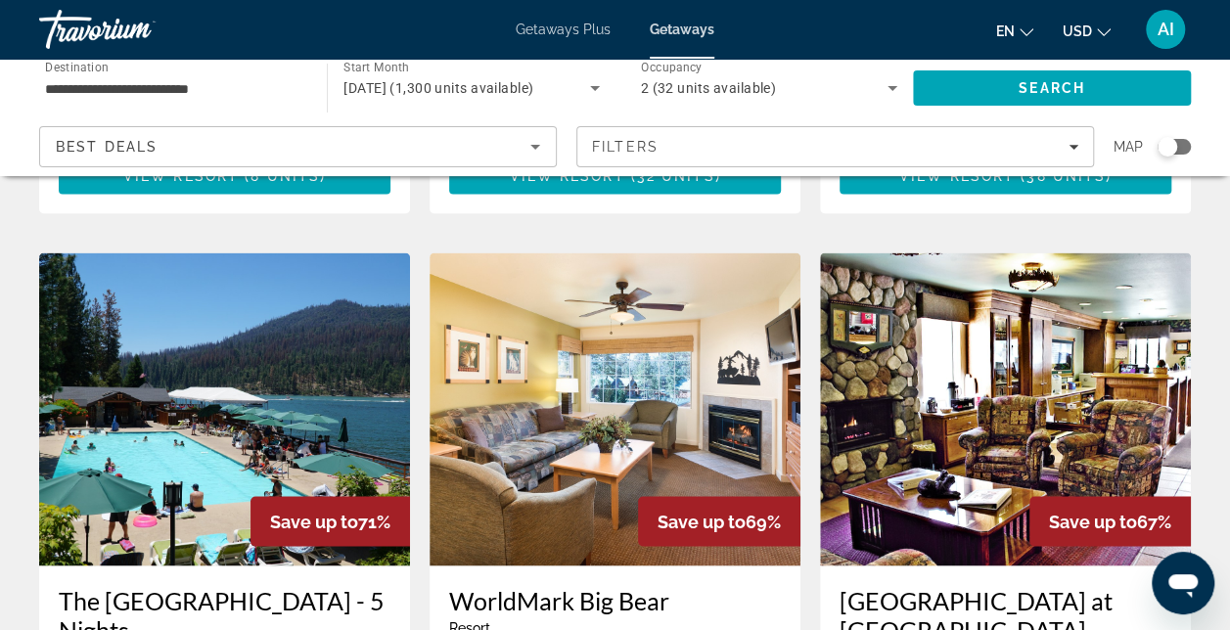
click at [566, 299] on img "Main content" at bounding box center [615, 408] width 371 height 313
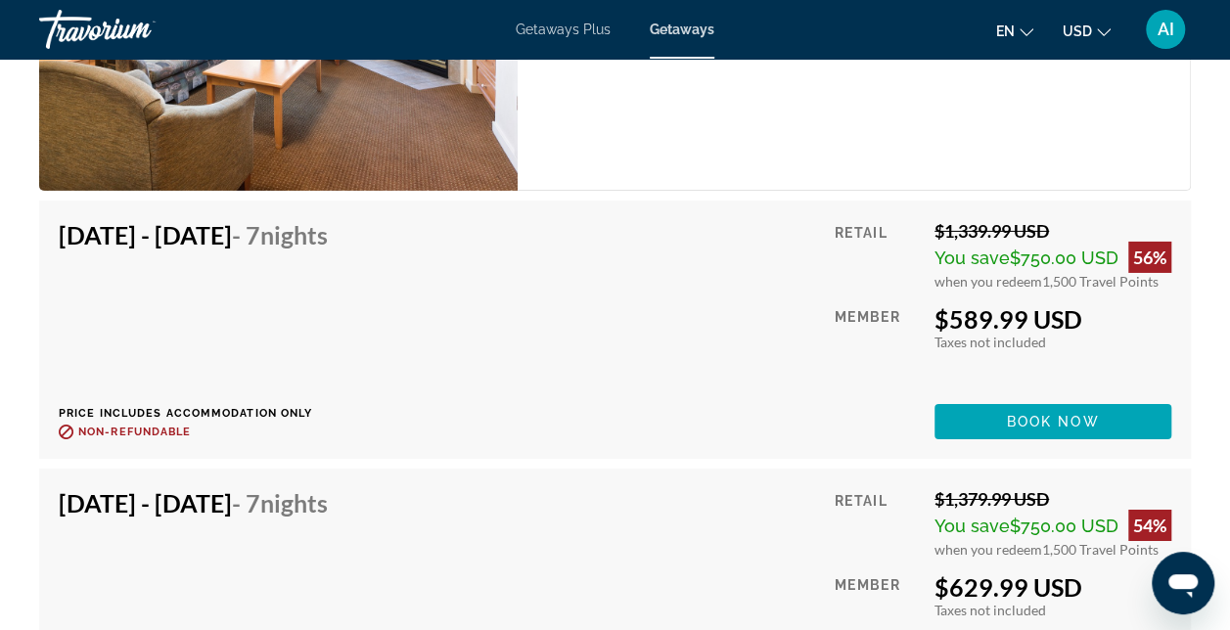
scroll to position [7046, 0]
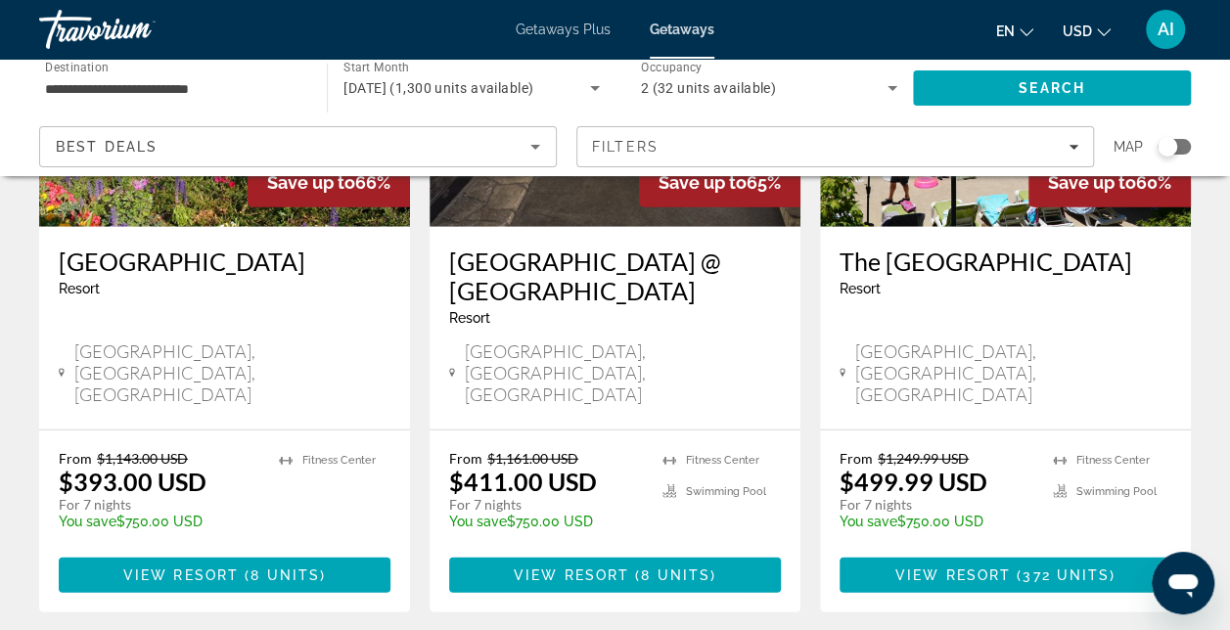
scroll to position [2349, 0]
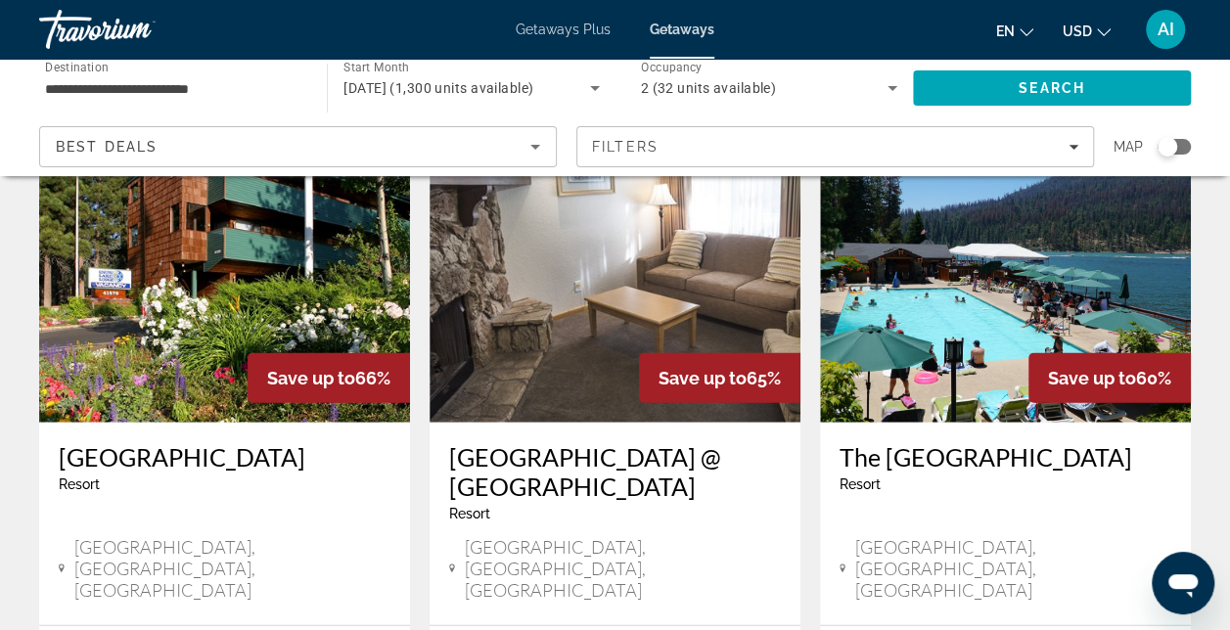
click at [145, 237] on img "Main content" at bounding box center [224, 266] width 371 height 313
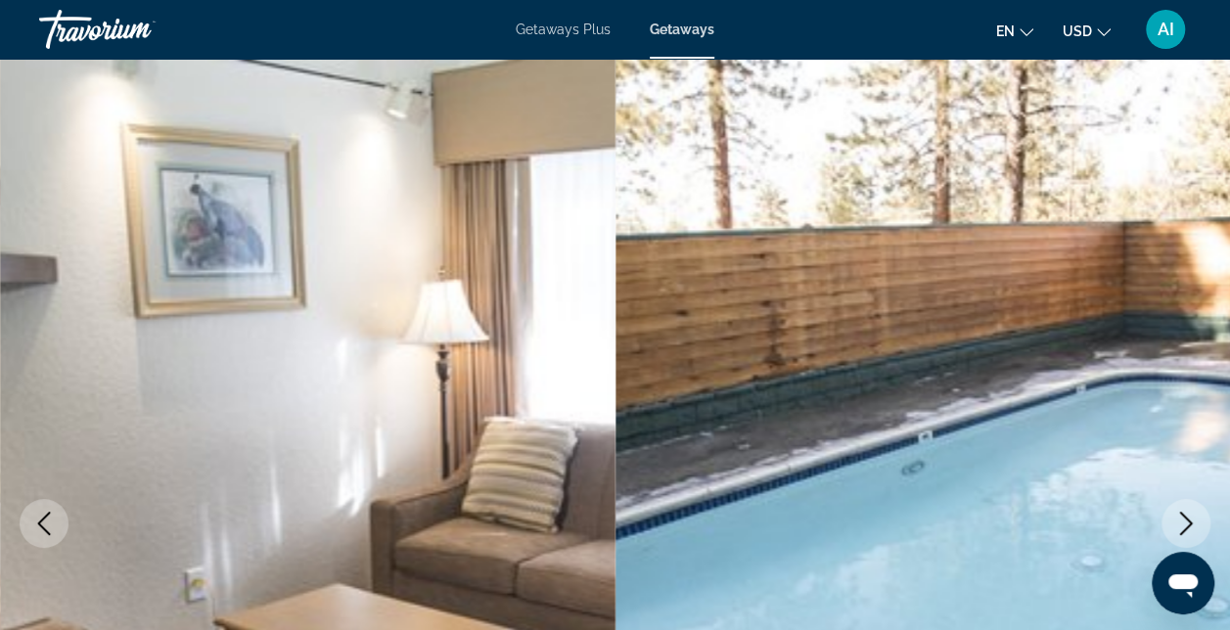
click at [1190, 521] on icon "Next image" at bounding box center [1186, 523] width 13 height 23
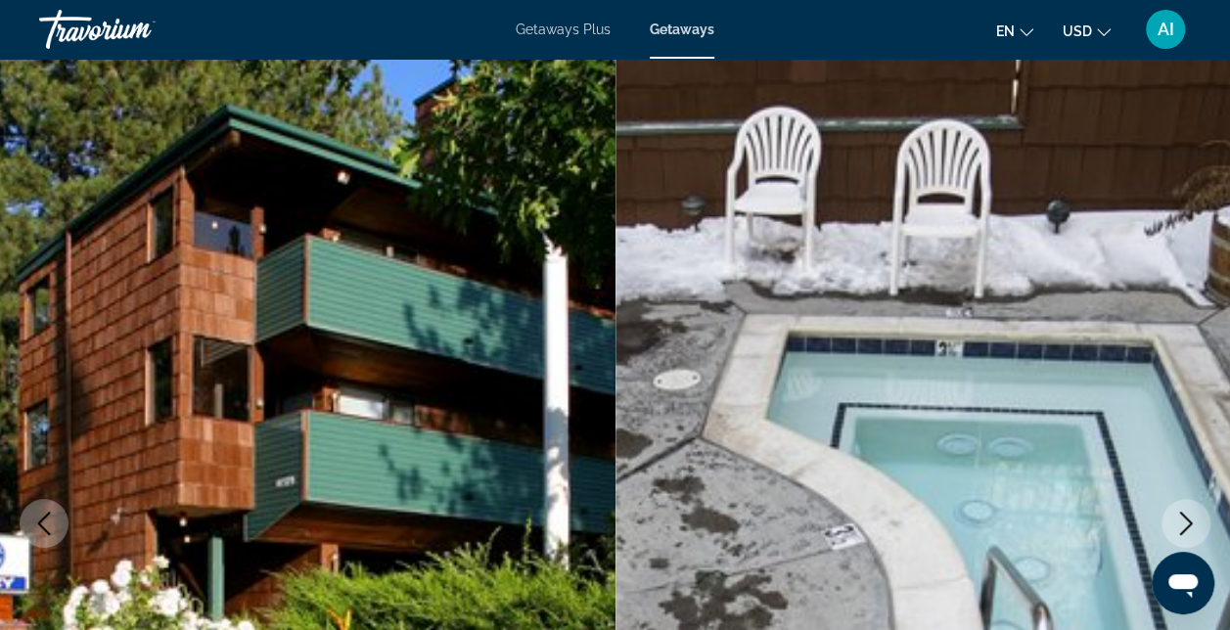
click at [1190, 521] on icon "Next image" at bounding box center [1186, 523] width 13 height 23
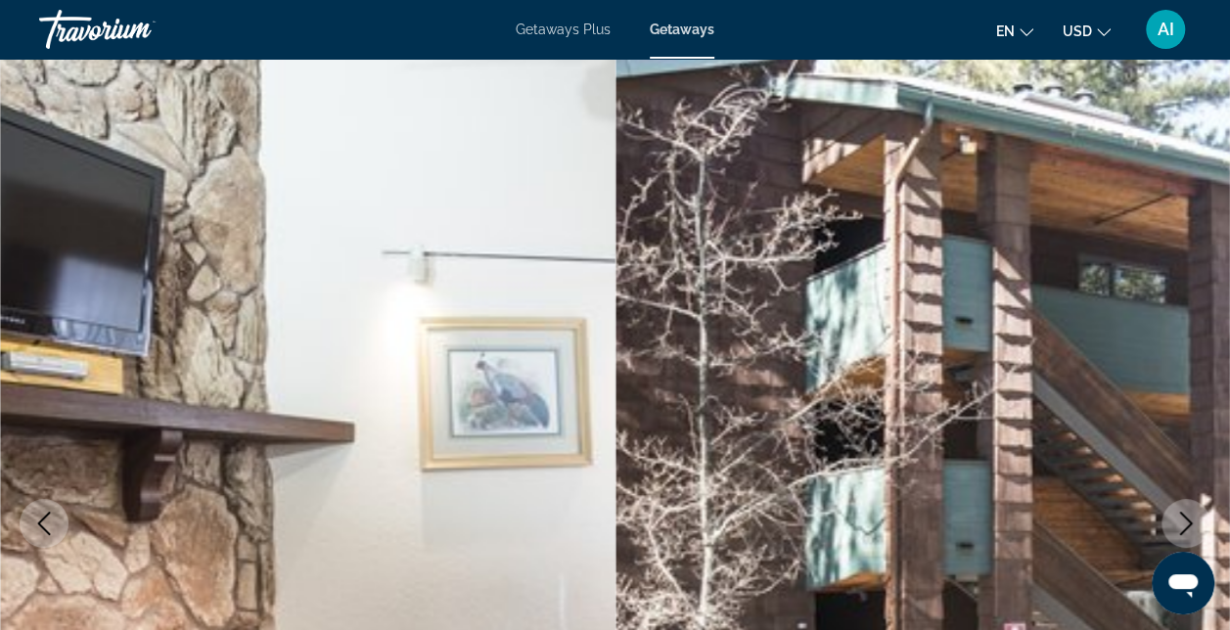
click at [1190, 521] on icon "Next image" at bounding box center [1186, 523] width 13 height 23
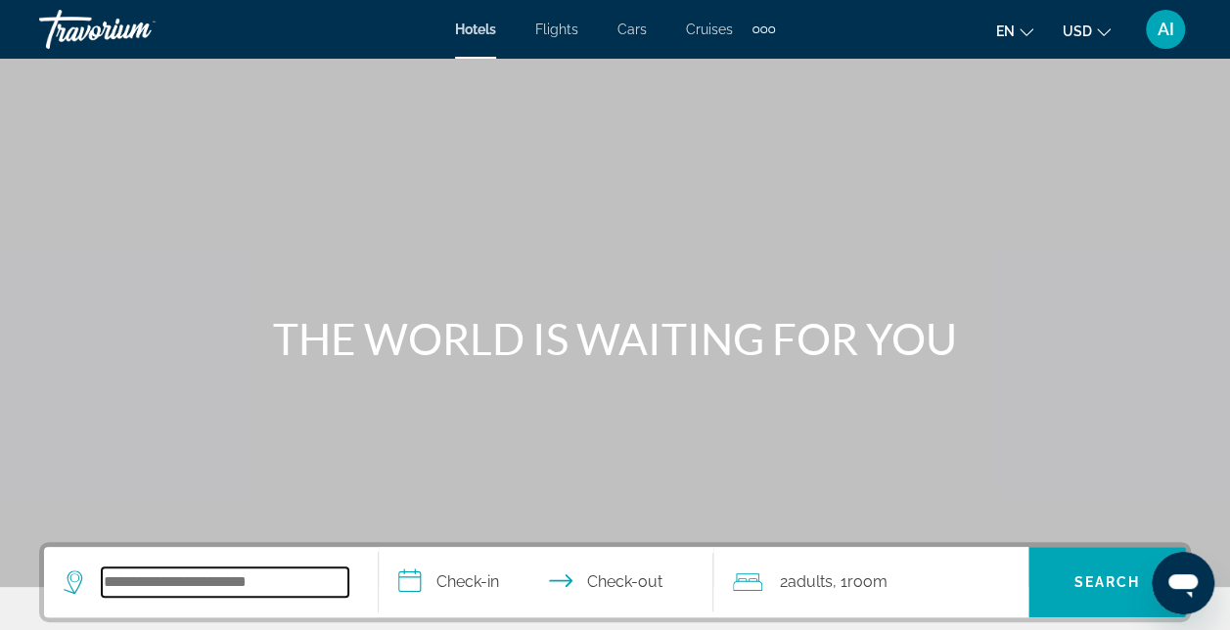
click at [189, 576] on input "Search hotel destination" at bounding box center [225, 582] width 247 height 29
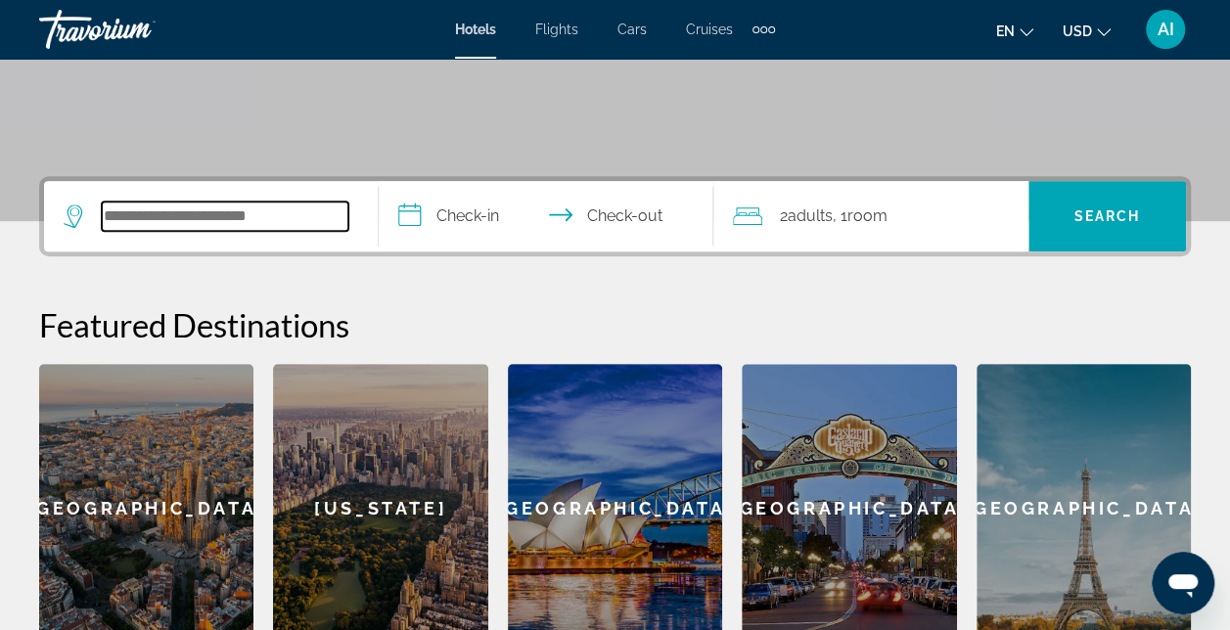
scroll to position [478, 0]
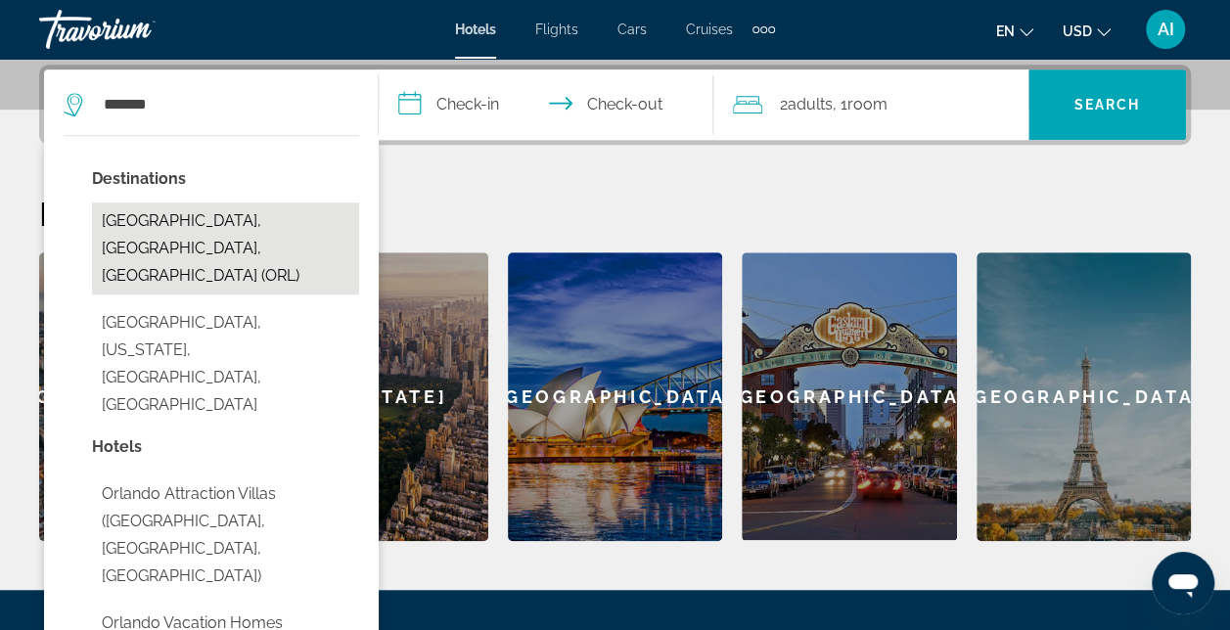
click at [162, 219] on button "[GEOGRAPHIC_DATA], [GEOGRAPHIC_DATA], [GEOGRAPHIC_DATA] (ORL)" at bounding box center [225, 249] width 267 height 92
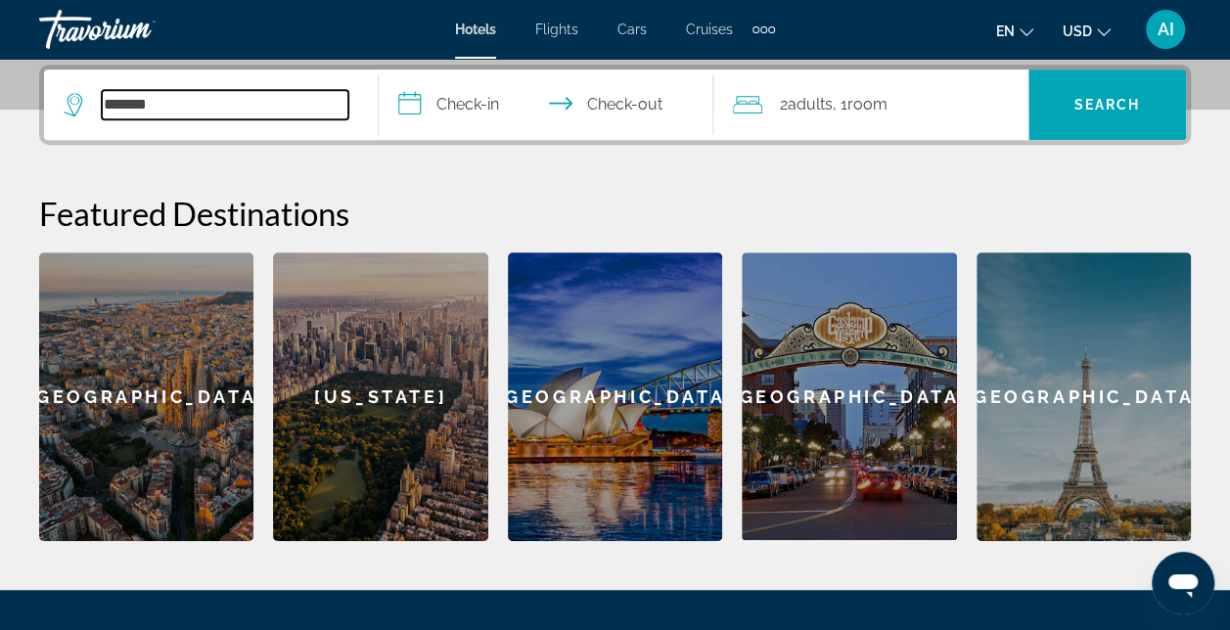
type input "**********"
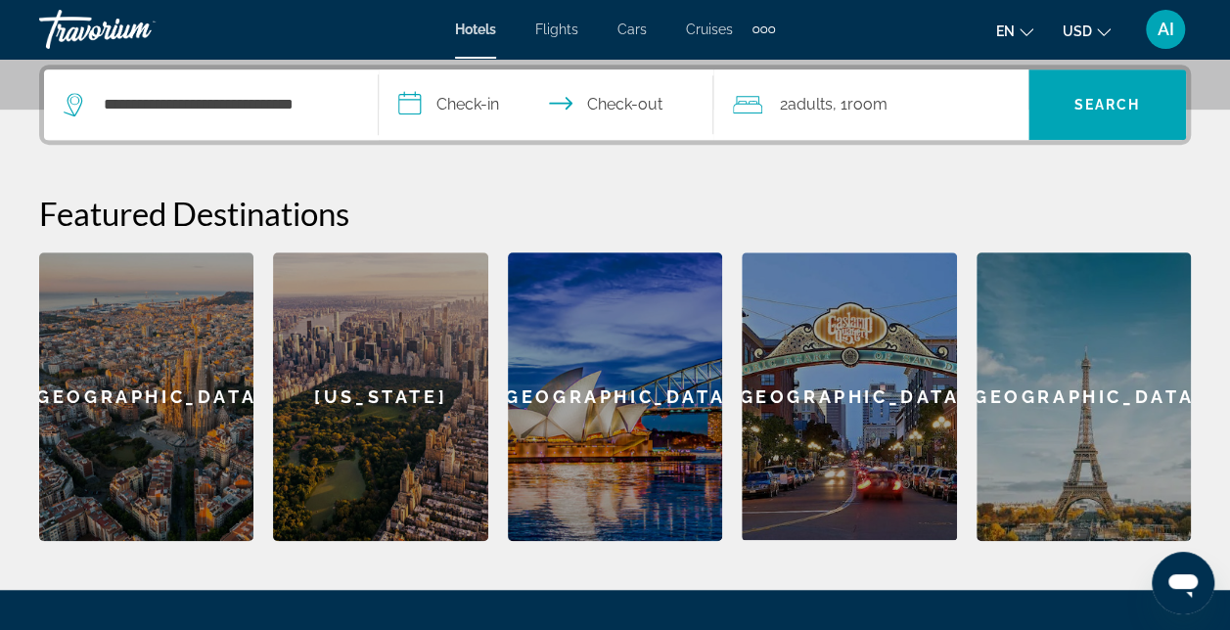
click at [446, 99] on input "**********" at bounding box center [550, 107] width 343 height 76
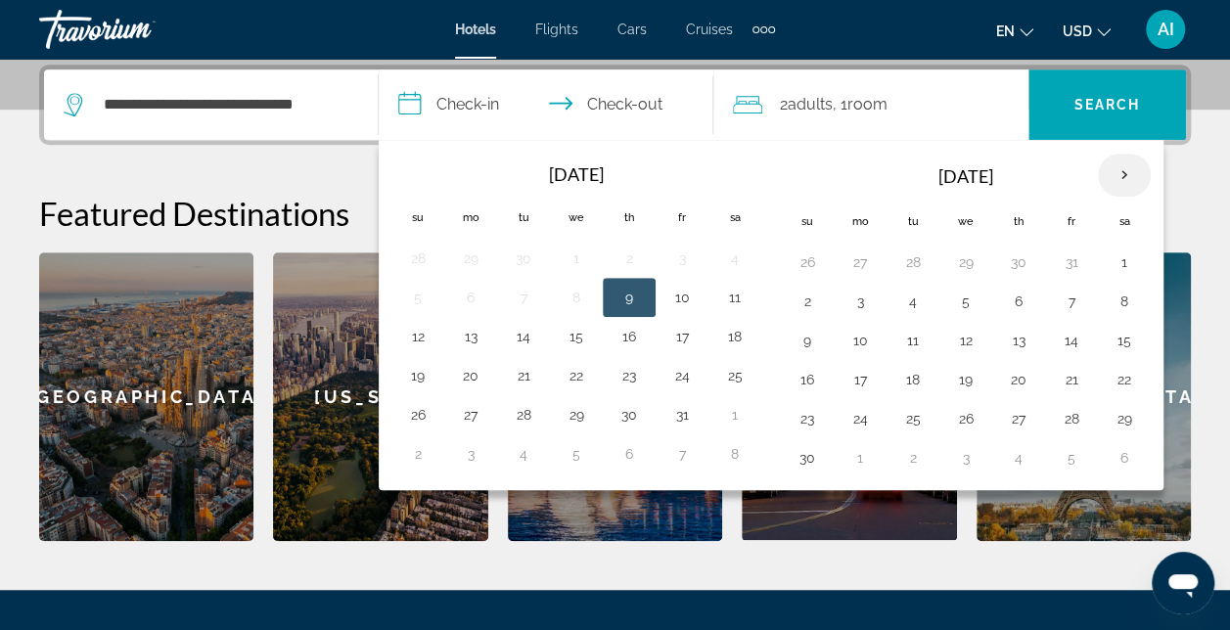
click at [1116, 172] on th "Next month" at bounding box center [1124, 175] width 53 height 43
click at [961, 415] on button "25" at bounding box center [965, 418] width 31 height 27
click at [1116, 170] on th "Next month" at bounding box center [1124, 175] width 53 height 43
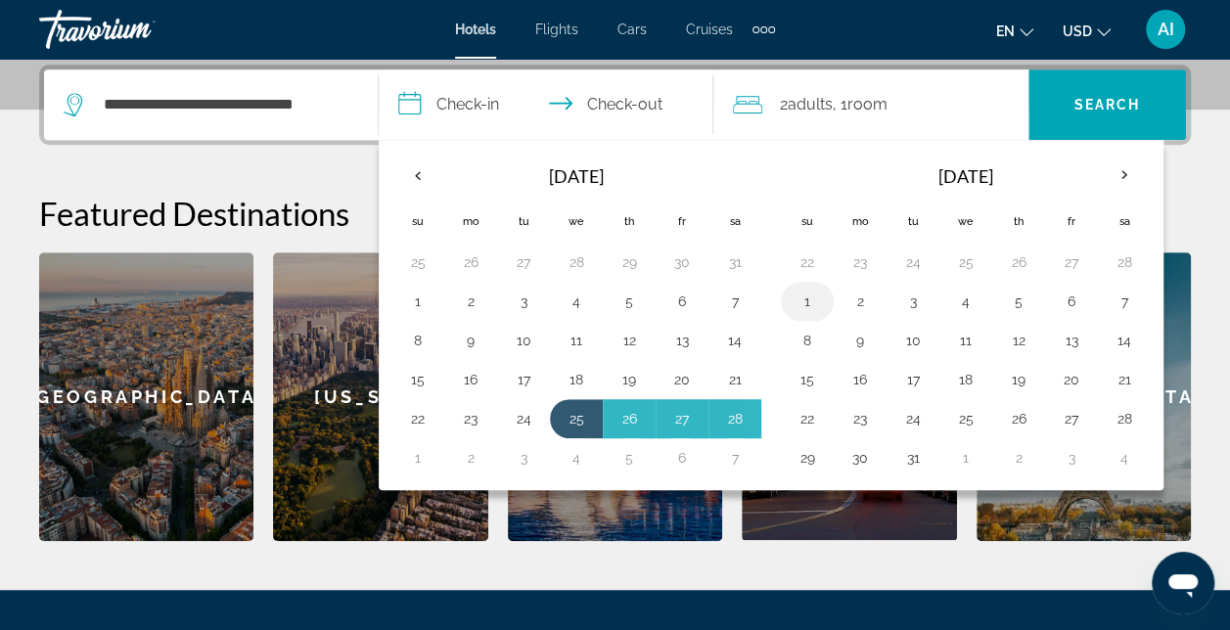
click at [805, 296] on button "1" at bounding box center [807, 301] width 31 height 27
type input "**********"
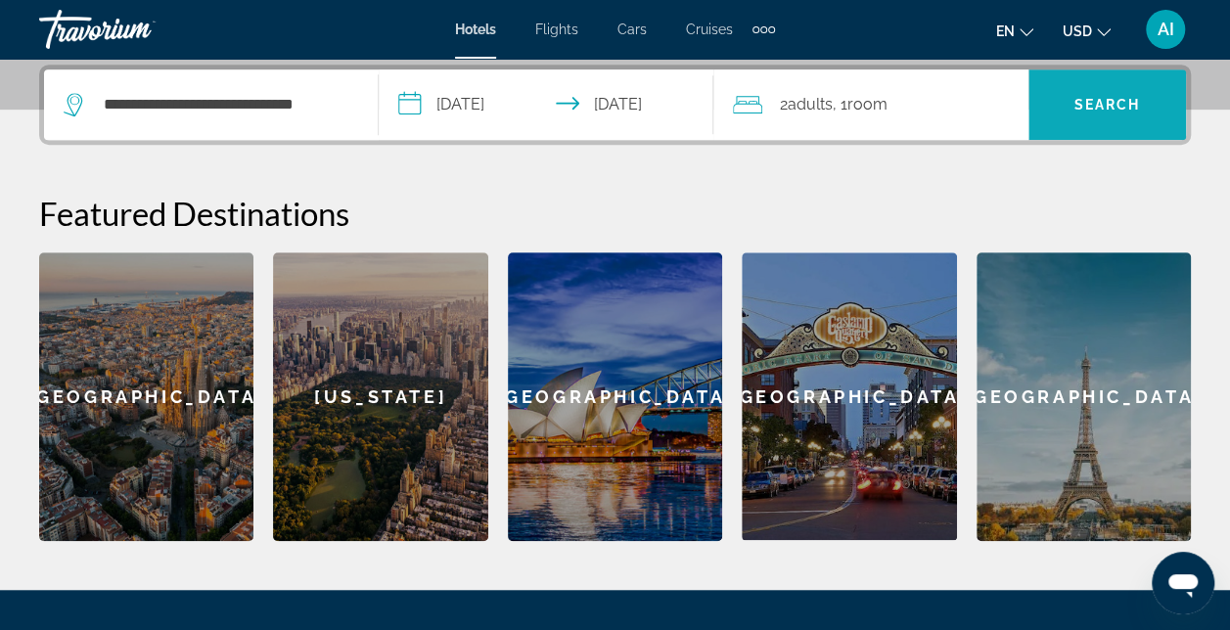
click at [1074, 106] on span "Search" at bounding box center [1107, 105] width 67 height 16
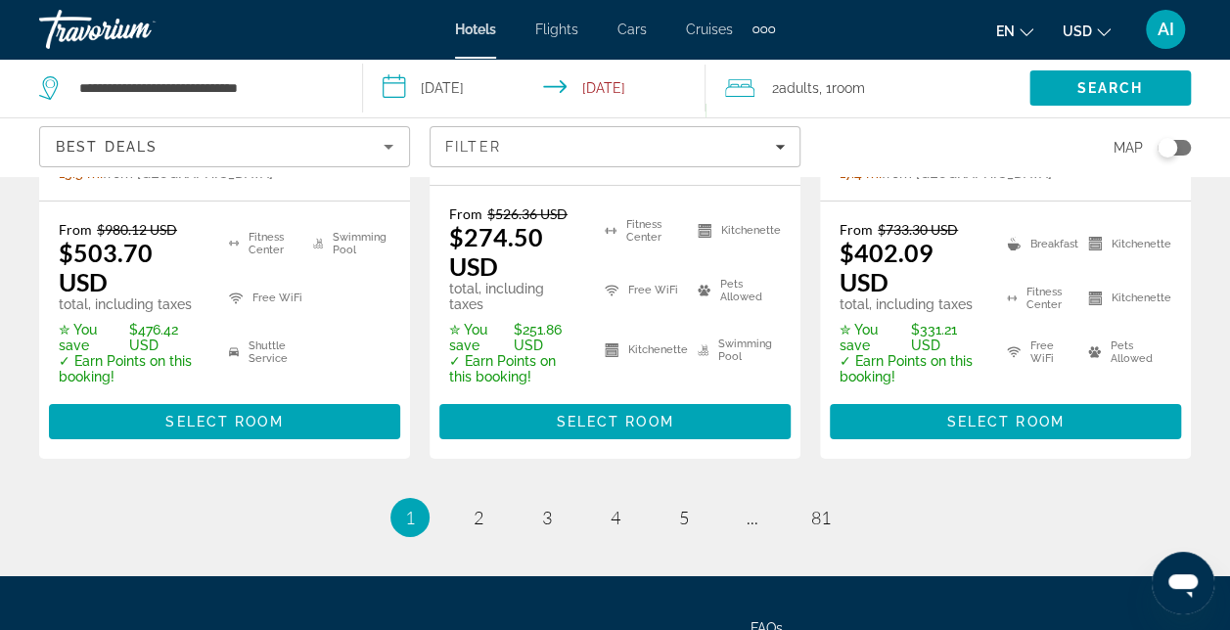
scroll to position [3131, 0]
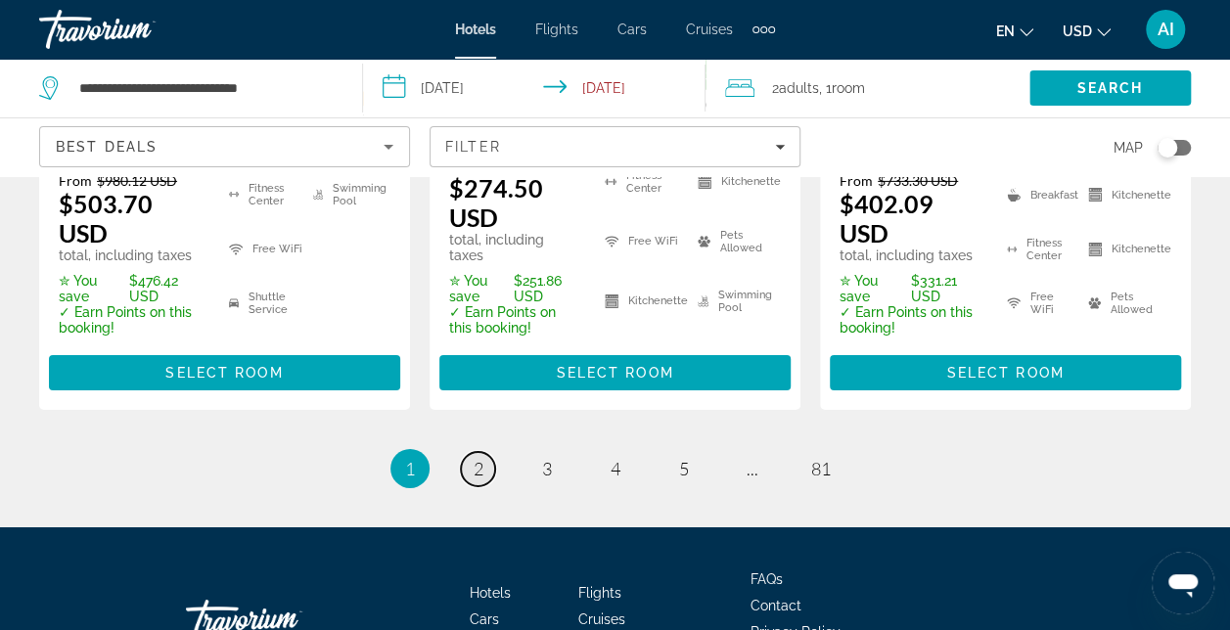
click at [476, 458] on span "2" at bounding box center [479, 469] width 10 height 22
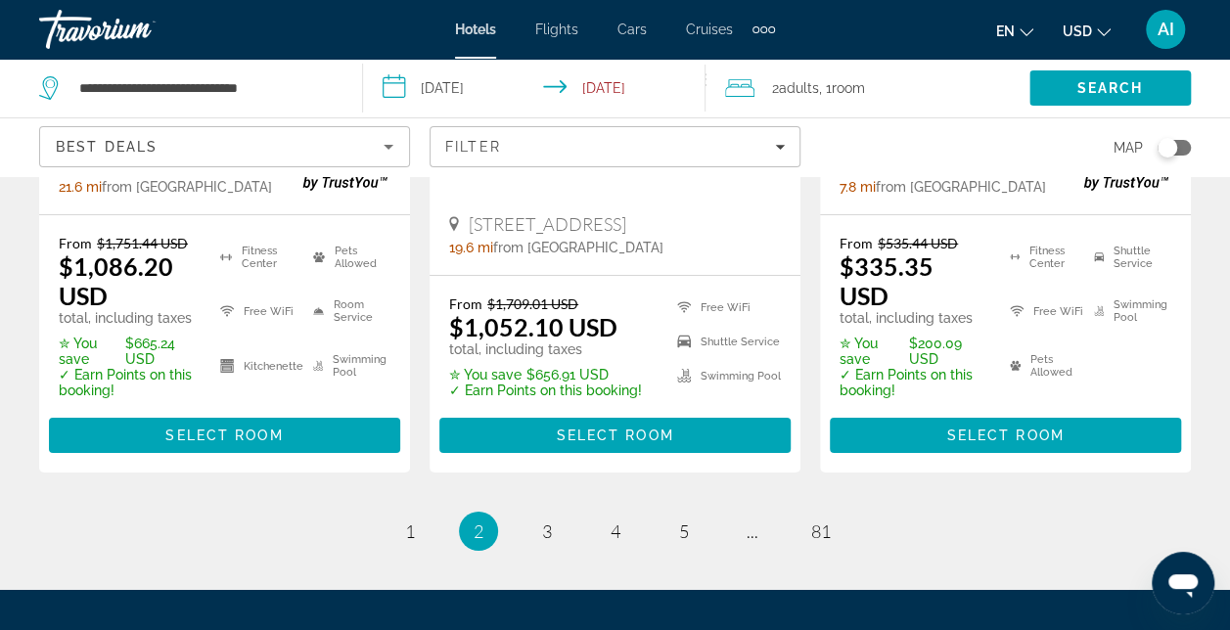
scroll to position [3210, 0]
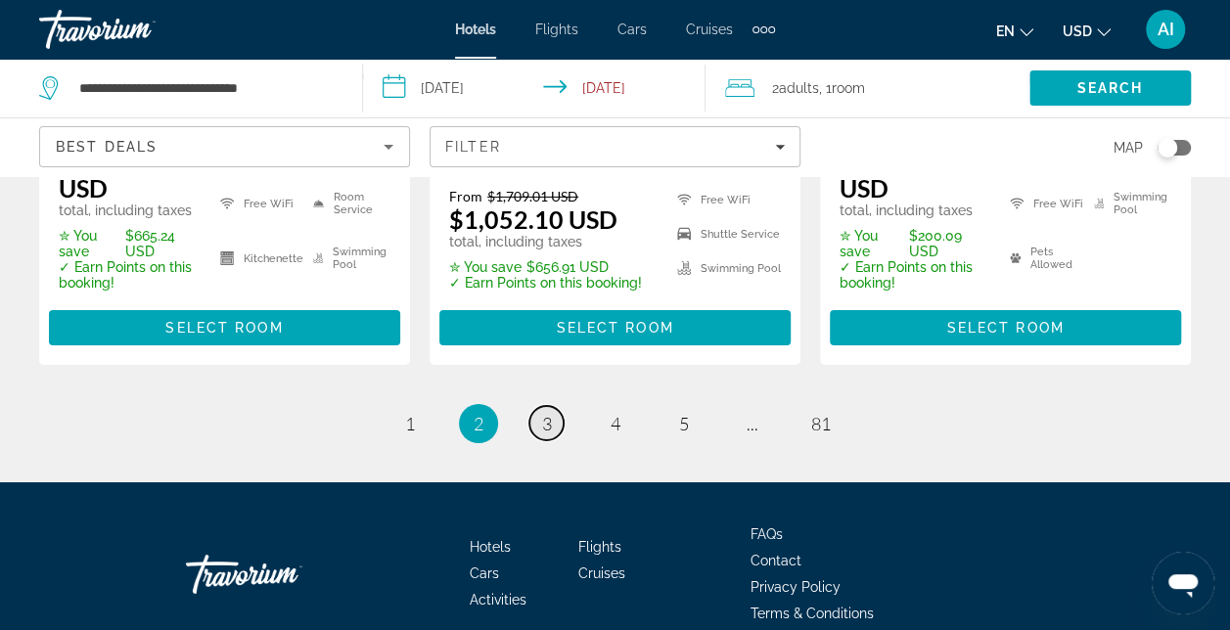
click at [544, 413] on span "3" at bounding box center [547, 424] width 10 height 22
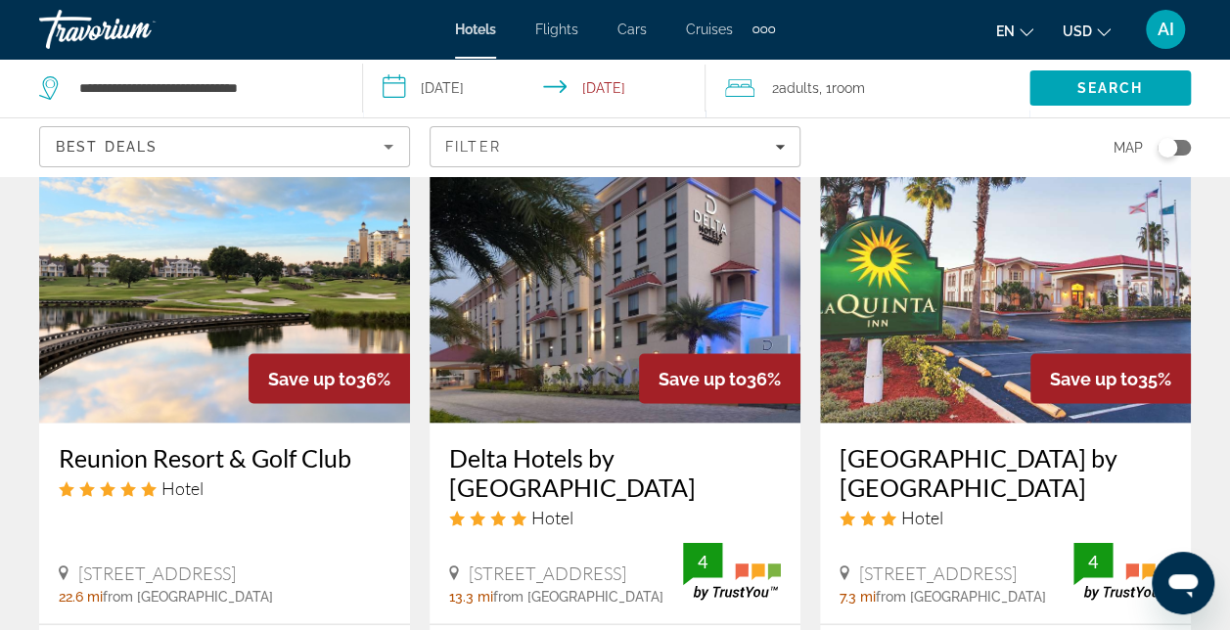
scroll to position [1468, 0]
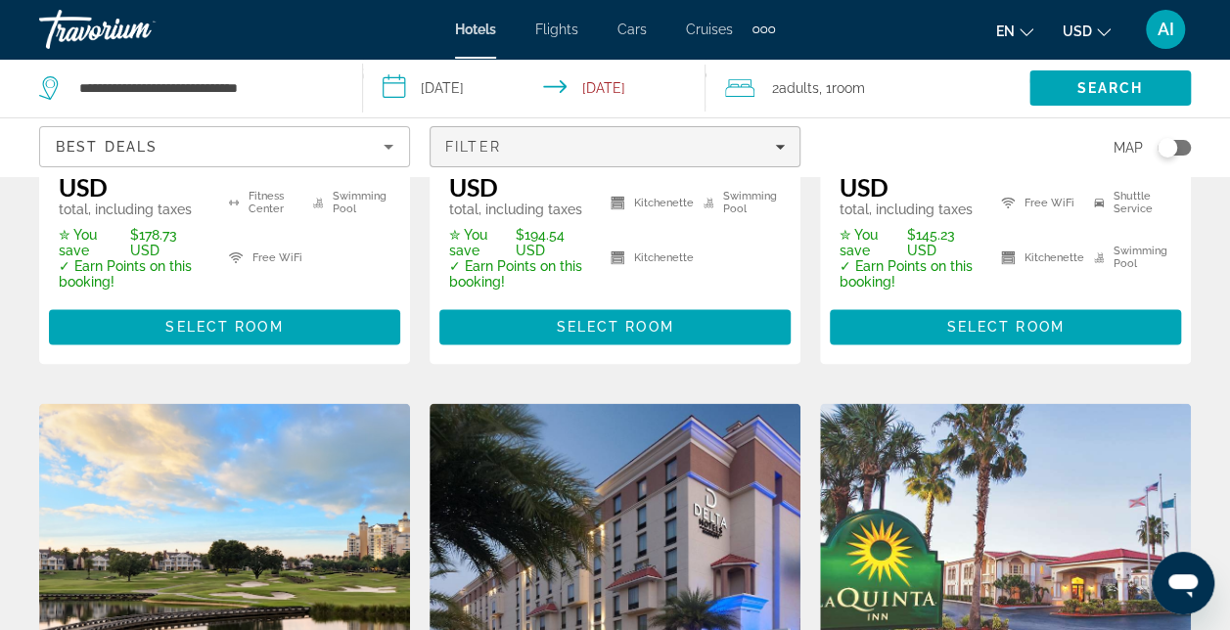
click at [503, 142] on div "Filter" at bounding box center [615, 147] width 340 height 16
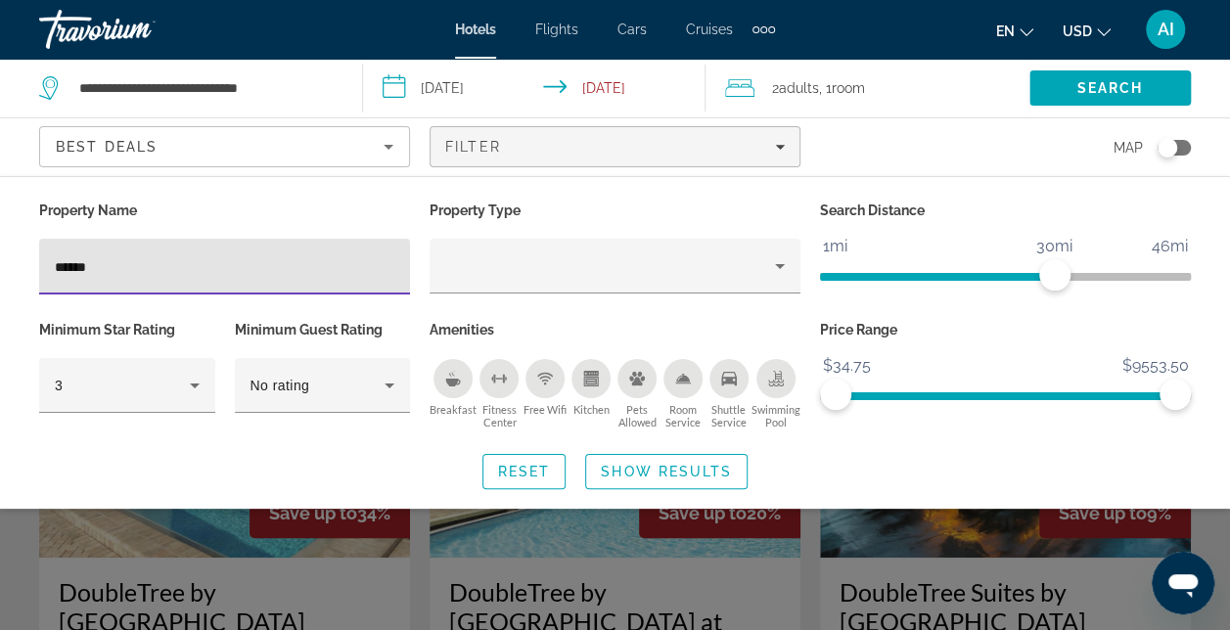
type input "******"
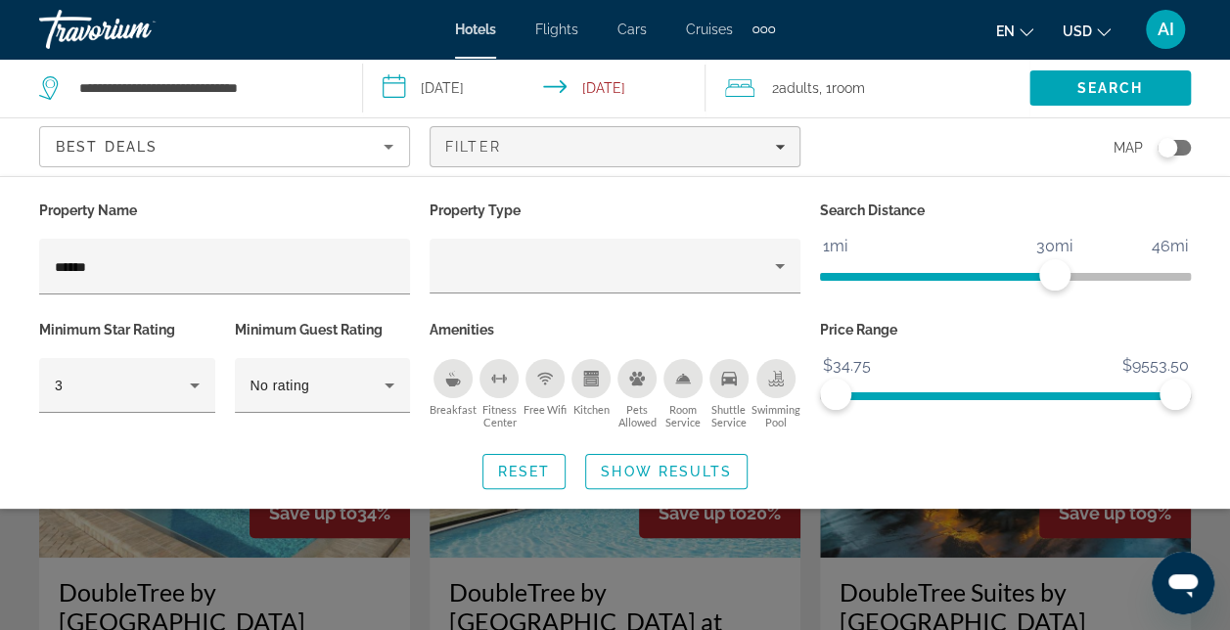
click at [587, 526] on div "Search widget" at bounding box center [615, 462] width 1230 height 337
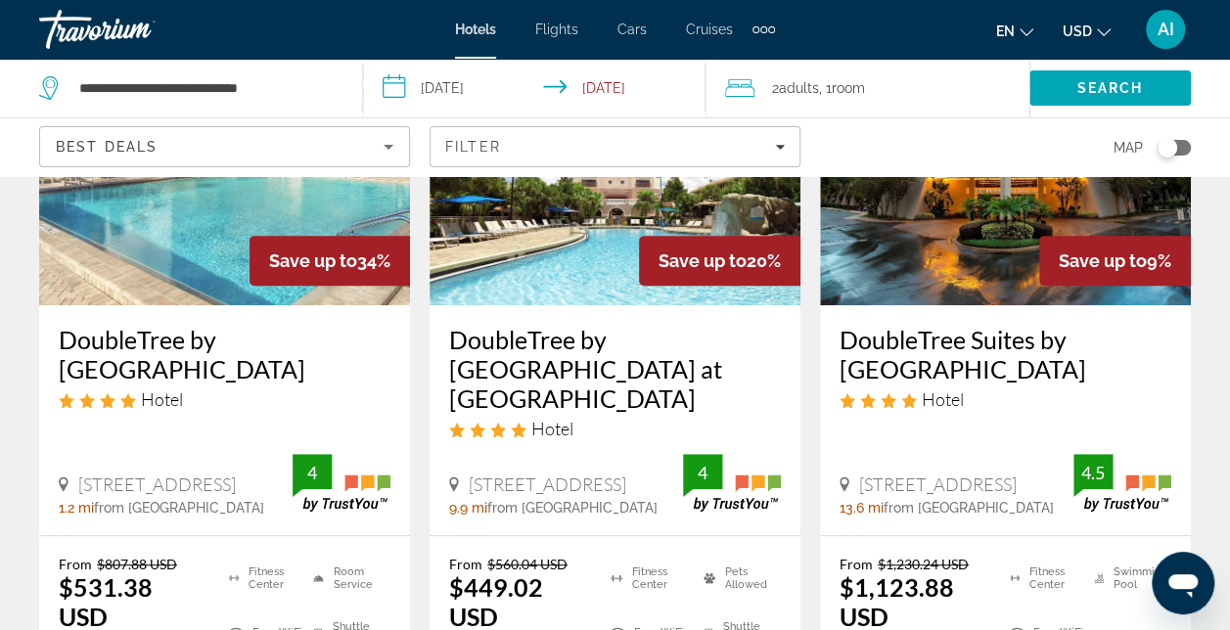
scroll to position [391, 0]
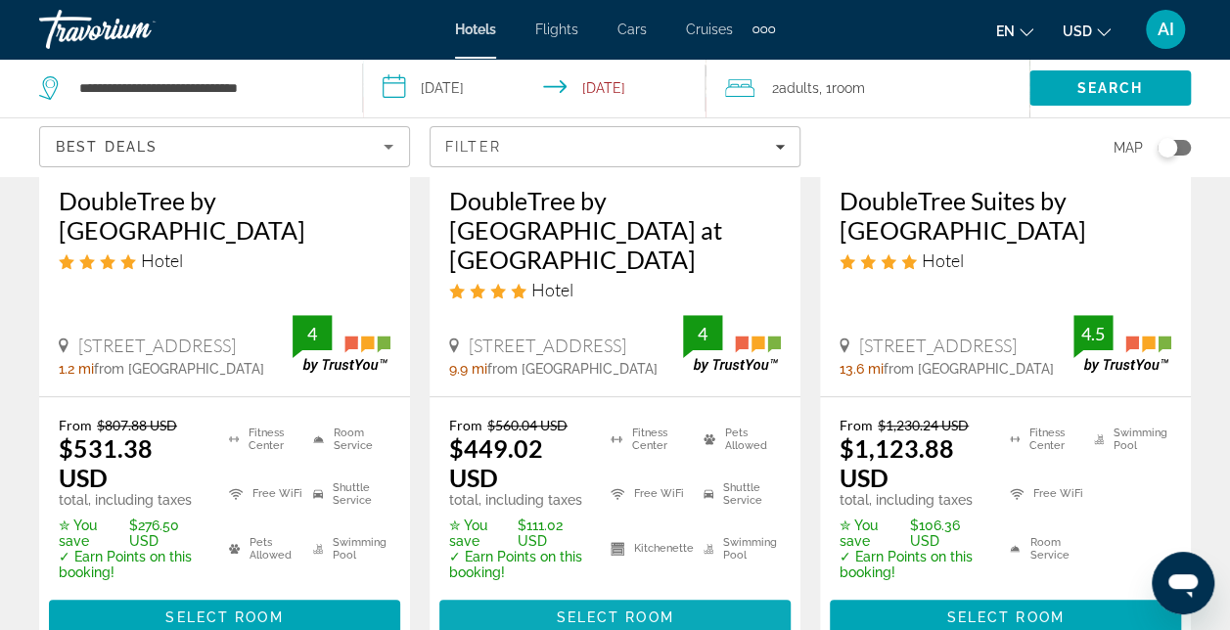
click at [602, 594] on span "Main content" at bounding box center [614, 617] width 351 height 47
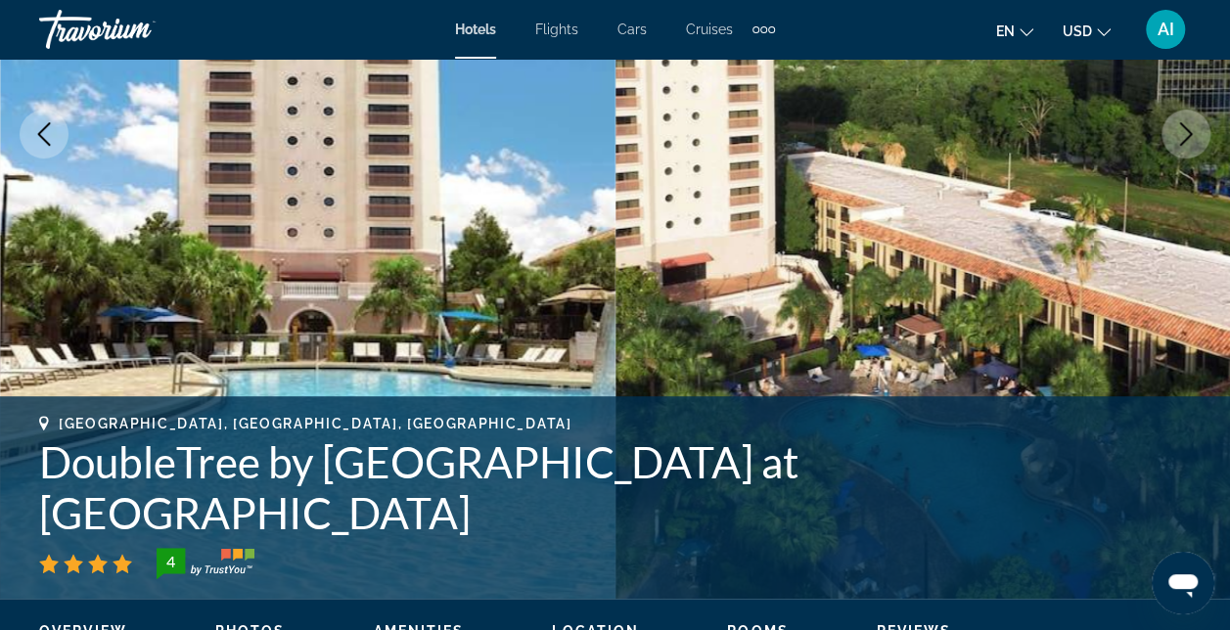
scroll to position [391, 0]
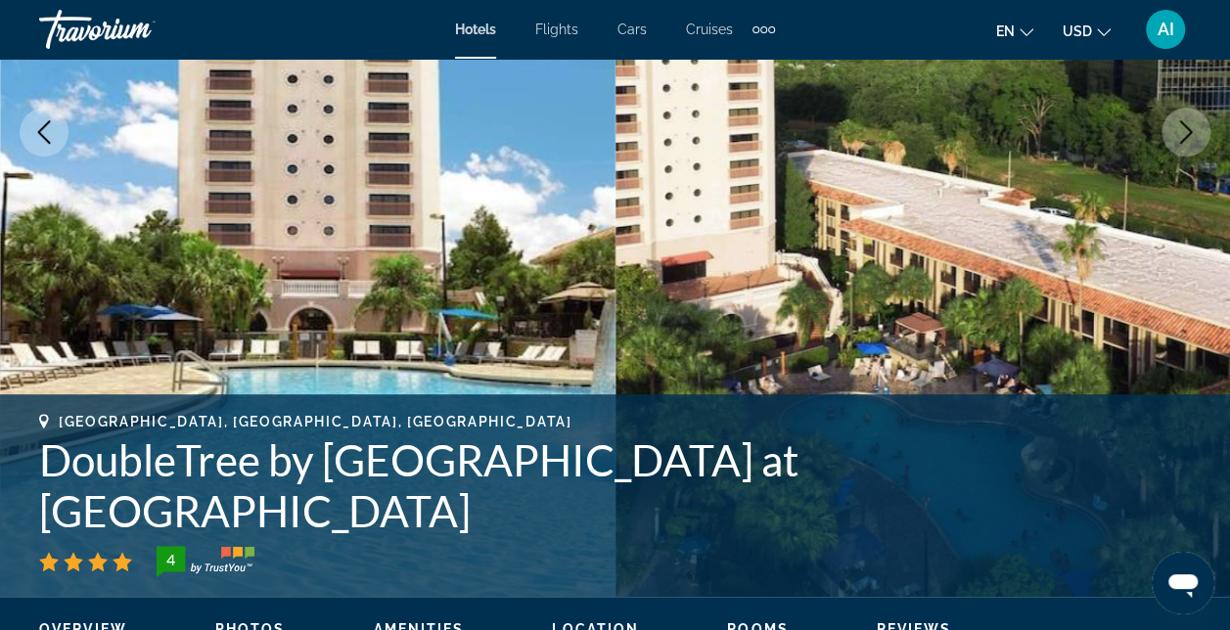
click at [1182, 129] on icon "Next image" at bounding box center [1185, 131] width 23 height 23
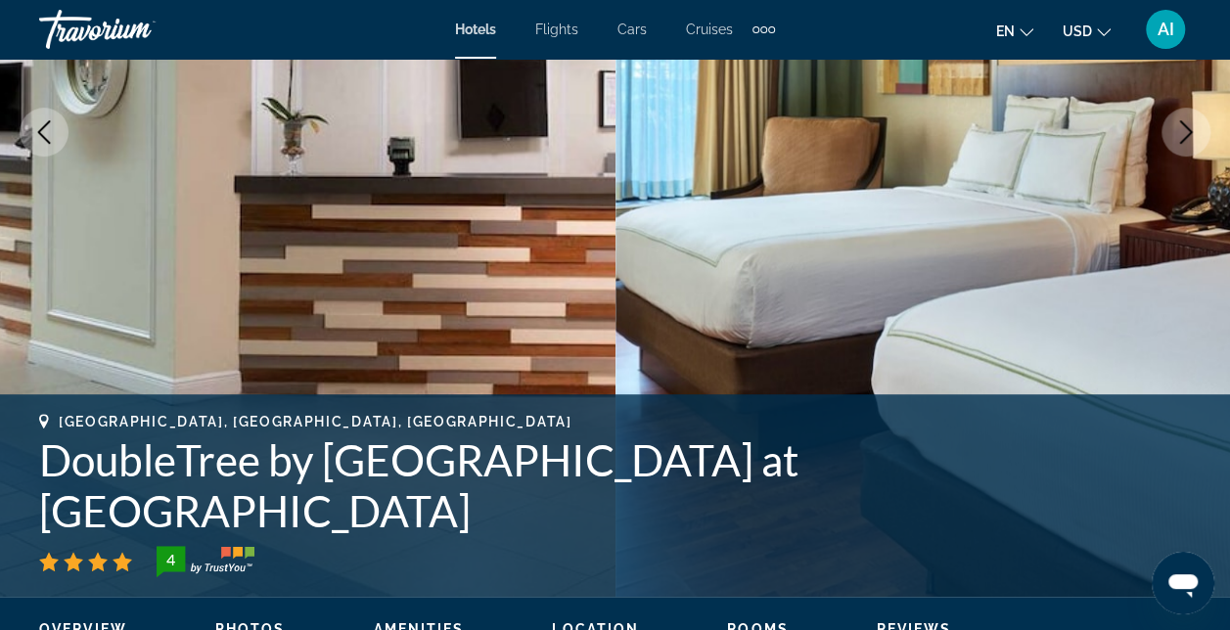
click at [1182, 129] on icon "Next image" at bounding box center [1185, 131] width 23 height 23
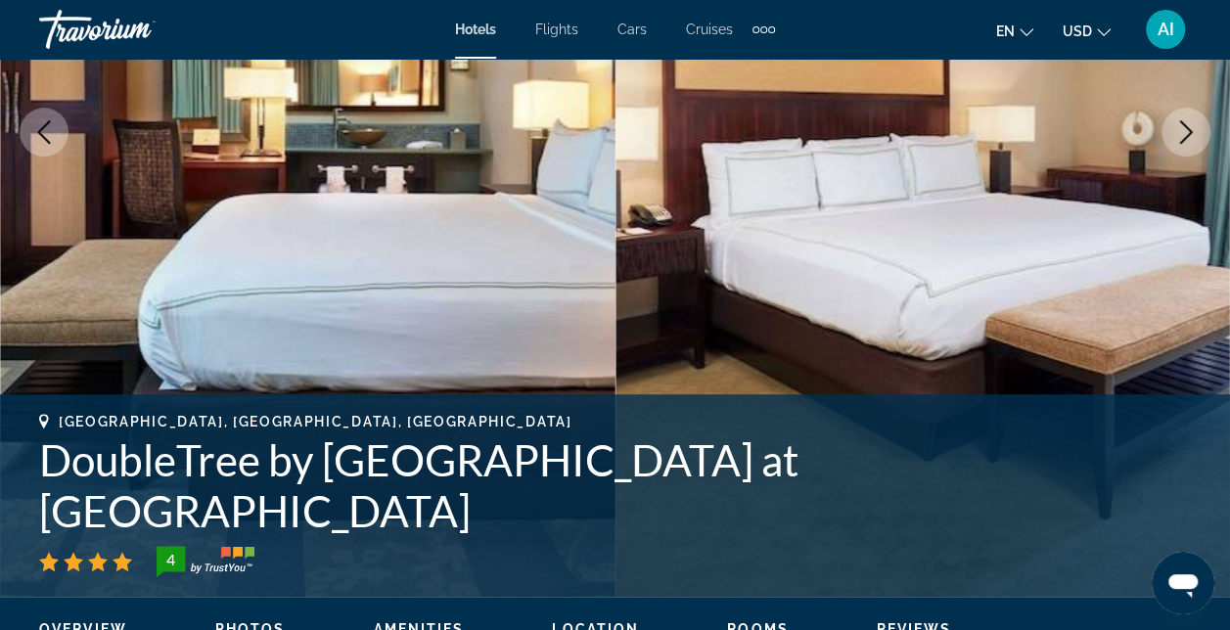
click at [1182, 129] on icon "Next image" at bounding box center [1185, 131] width 23 height 23
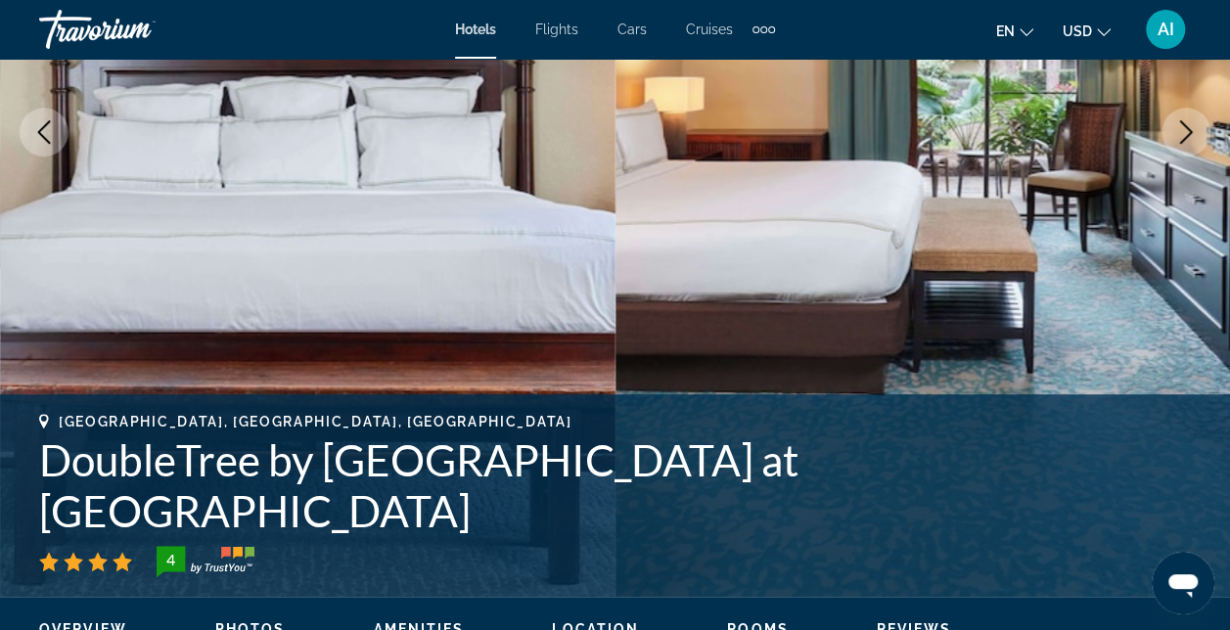
click at [1182, 129] on icon "Next image" at bounding box center [1185, 131] width 23 height 23
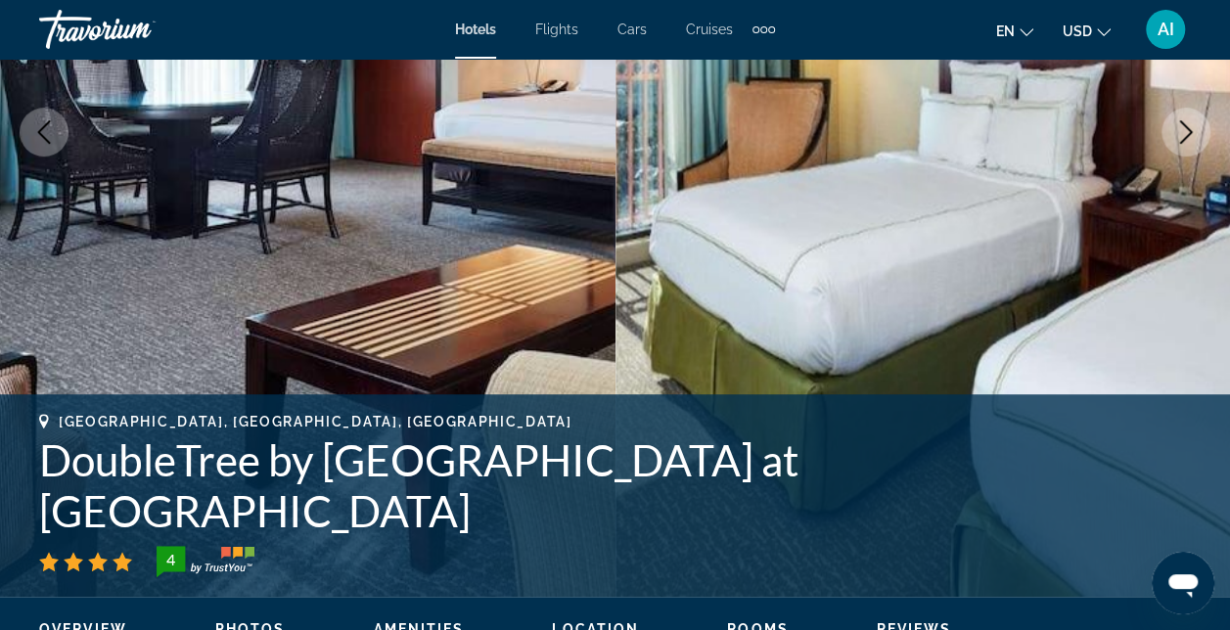
click at [1182, 129] on icon "Next image" at bounding box center [1185, 131] width 23 height 23
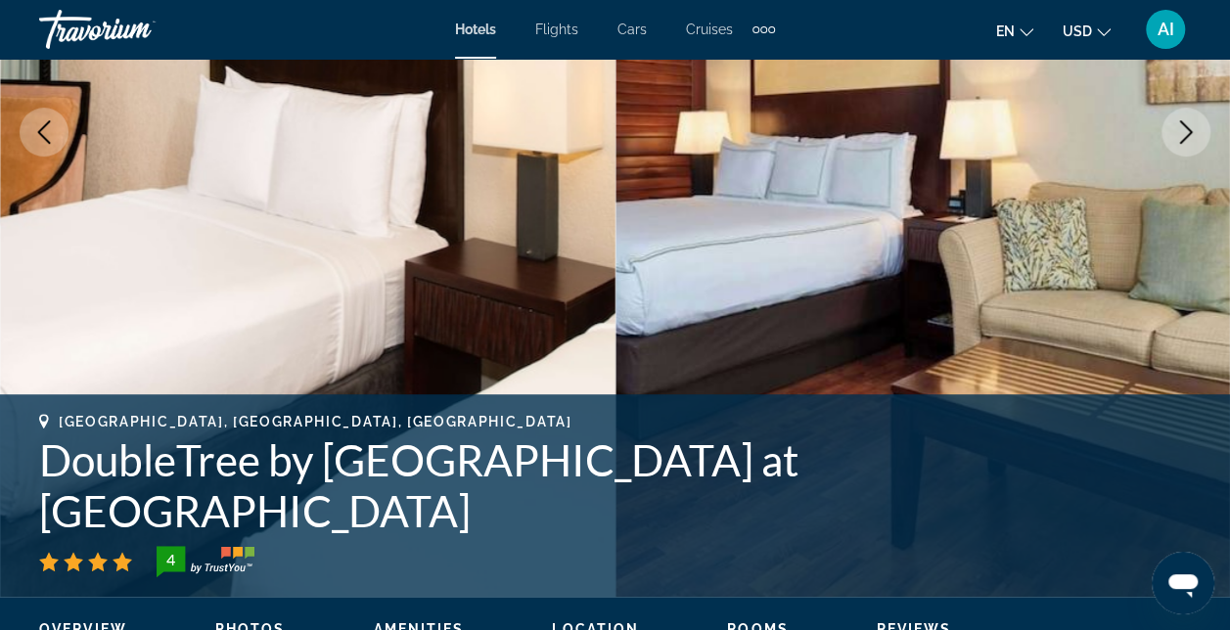
click at [1182, 129] on icon "Next image" at bounding box center [1185, 131] width 23 height 23
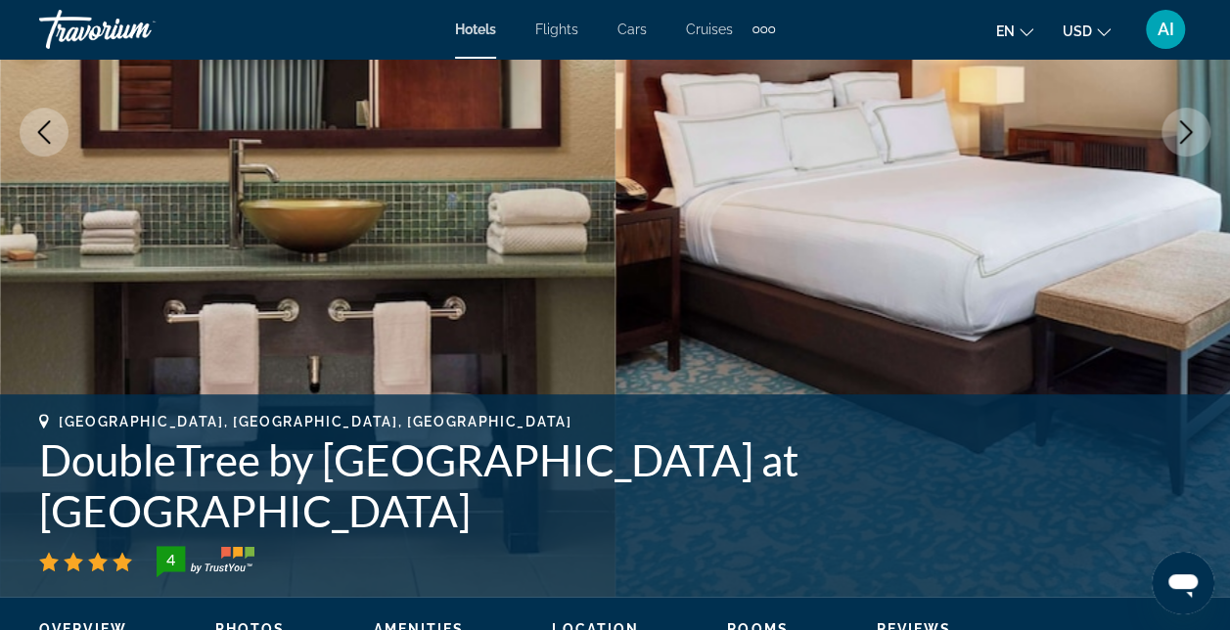
click at [1182, 129] on icon "Next image" at bounding box center [1185, 131] width 23 height 23
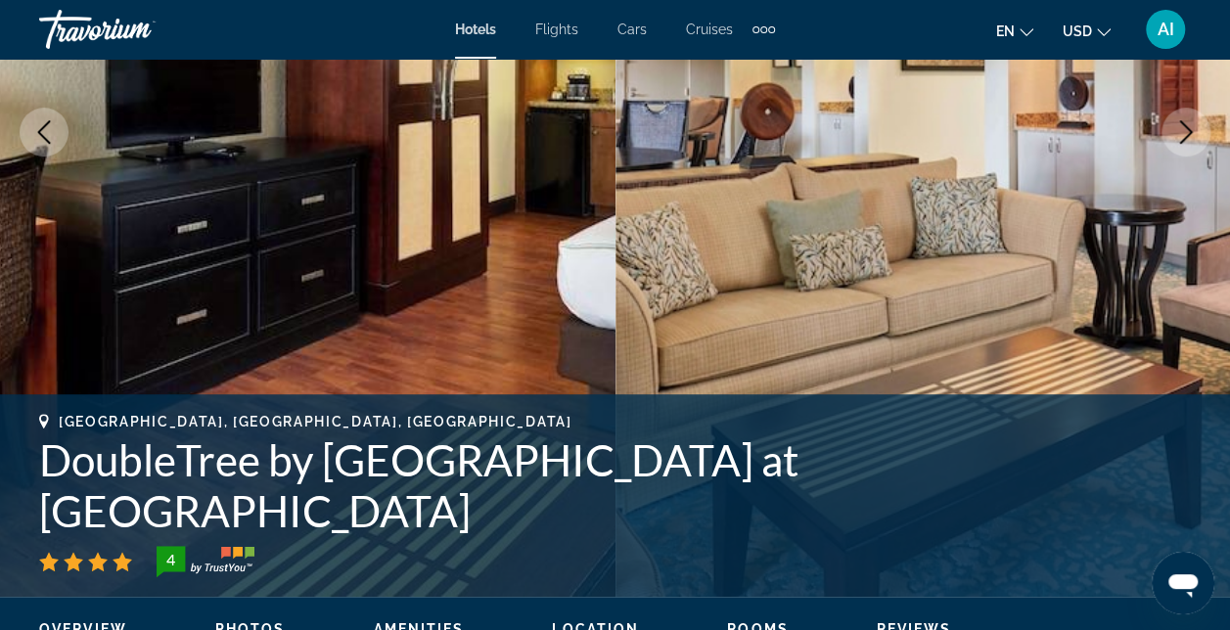
click at [1182, 129] on icon "Next image" at bounding box center [1185, 131] width 23 height 23
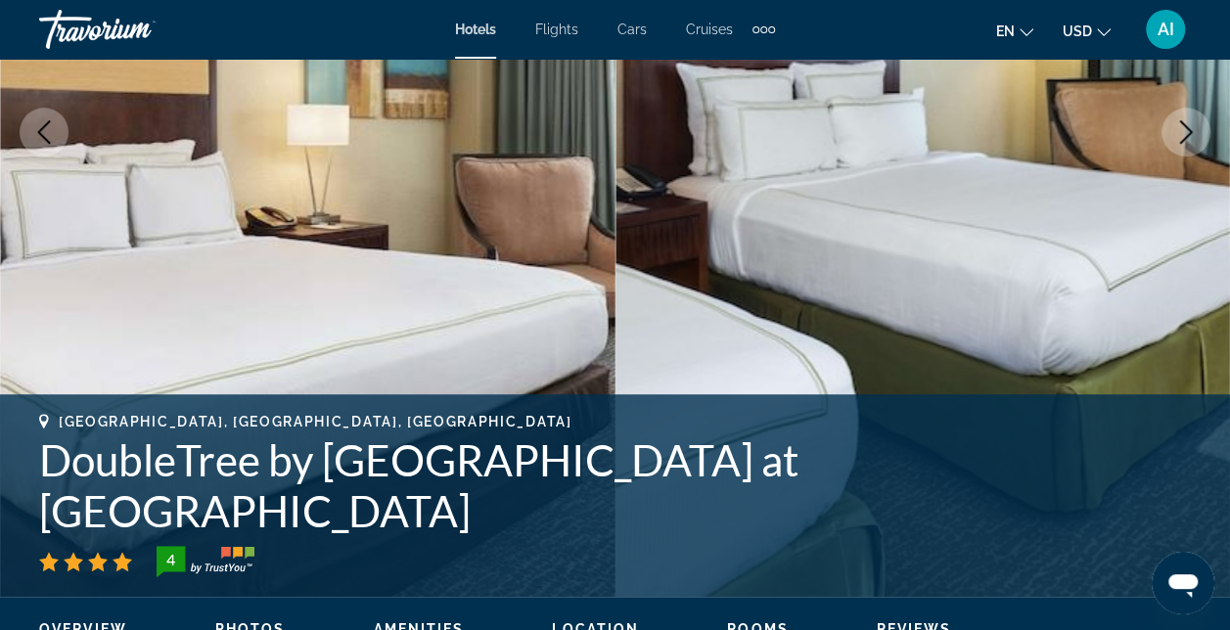
click at [1182, 129] on icon "Next image" at bounding box center [1185, 131] width 23 height 23
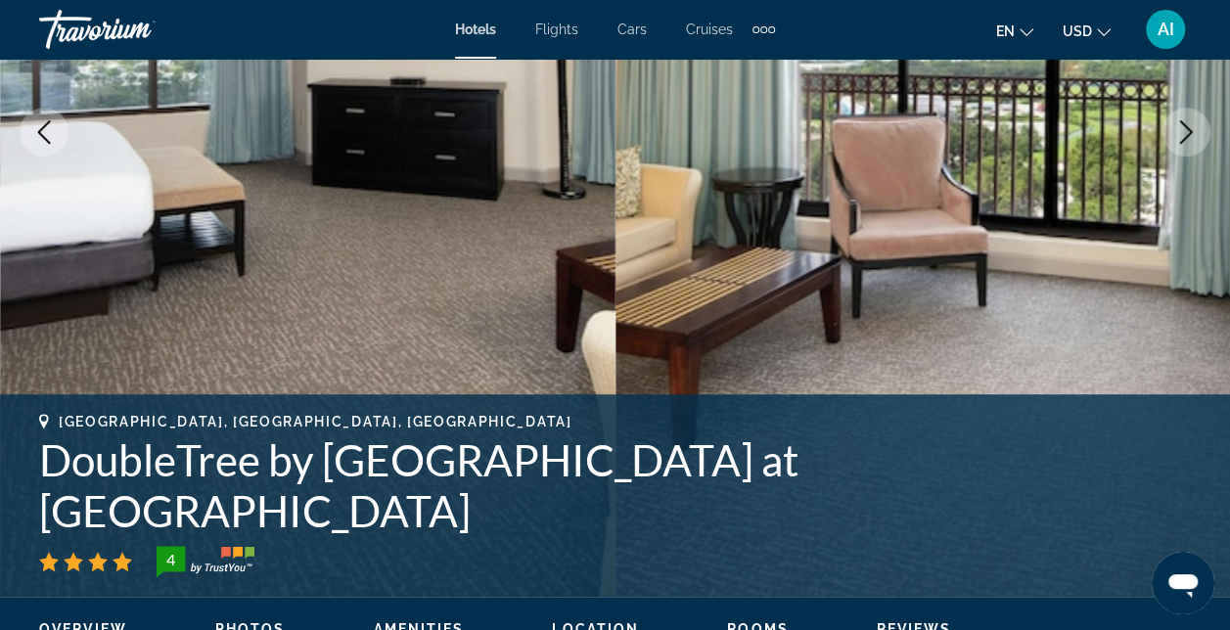
click at [1182, 129] on icon "Next image" at bounding box center [1185, 131] width 23 height 23
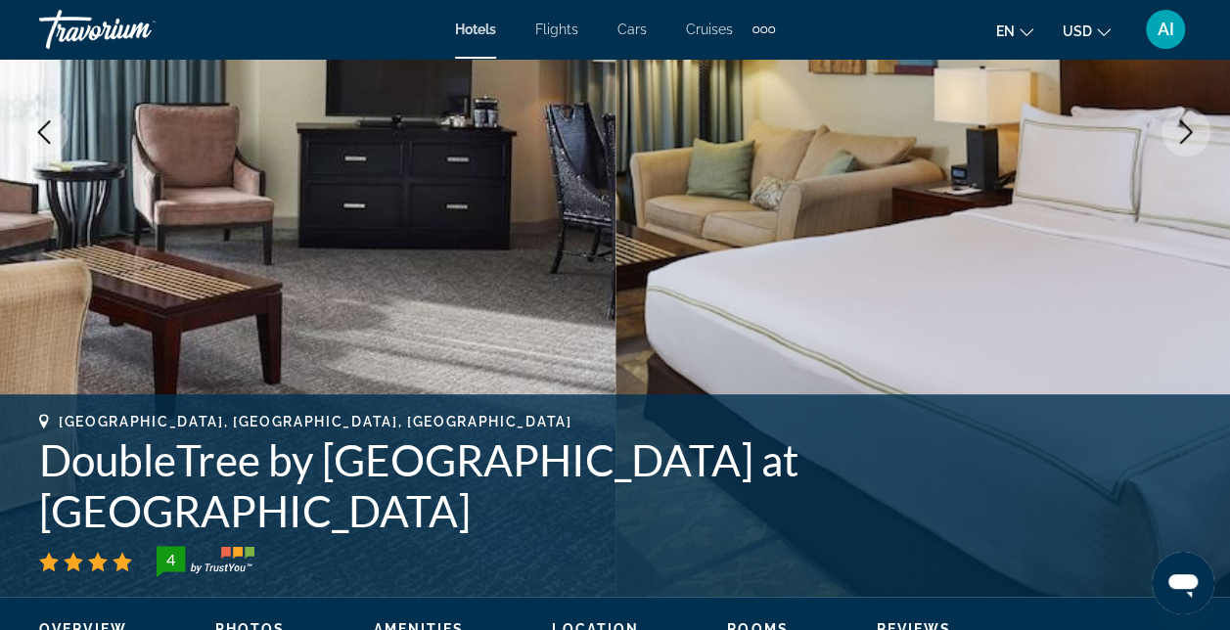
click at [1182, 129] on icon "Next image" at bounding box center [1185, 131] width 23 height 23
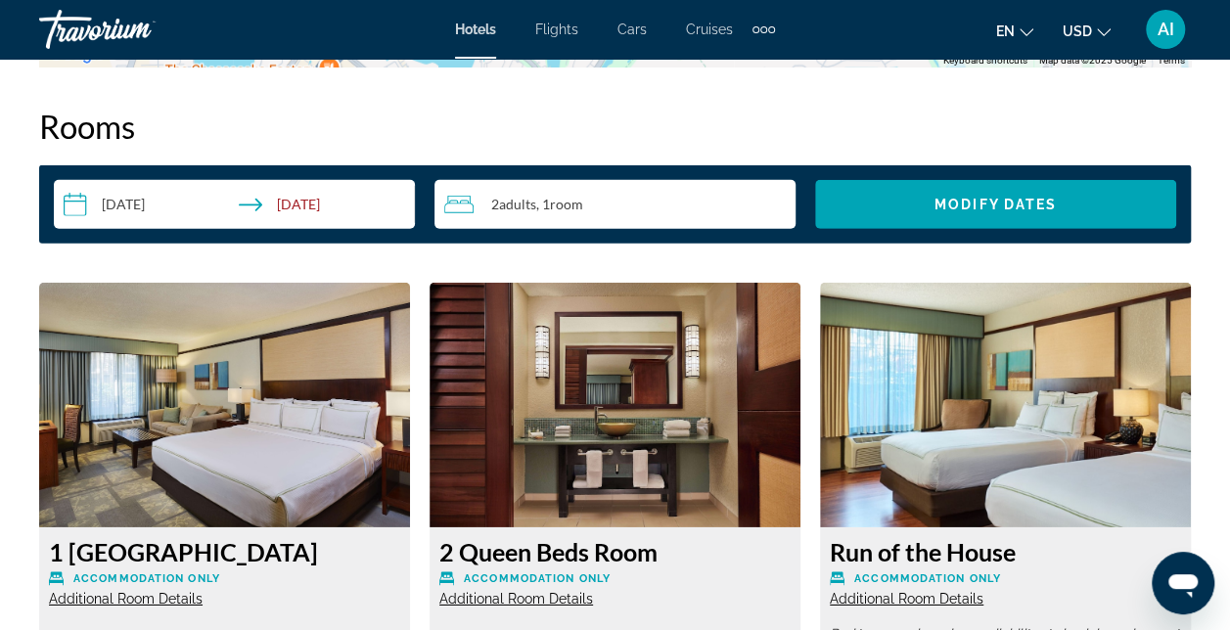
scroll to position [2832, 0]
